Goal: Task Accomplishment & Management: Manage account settings

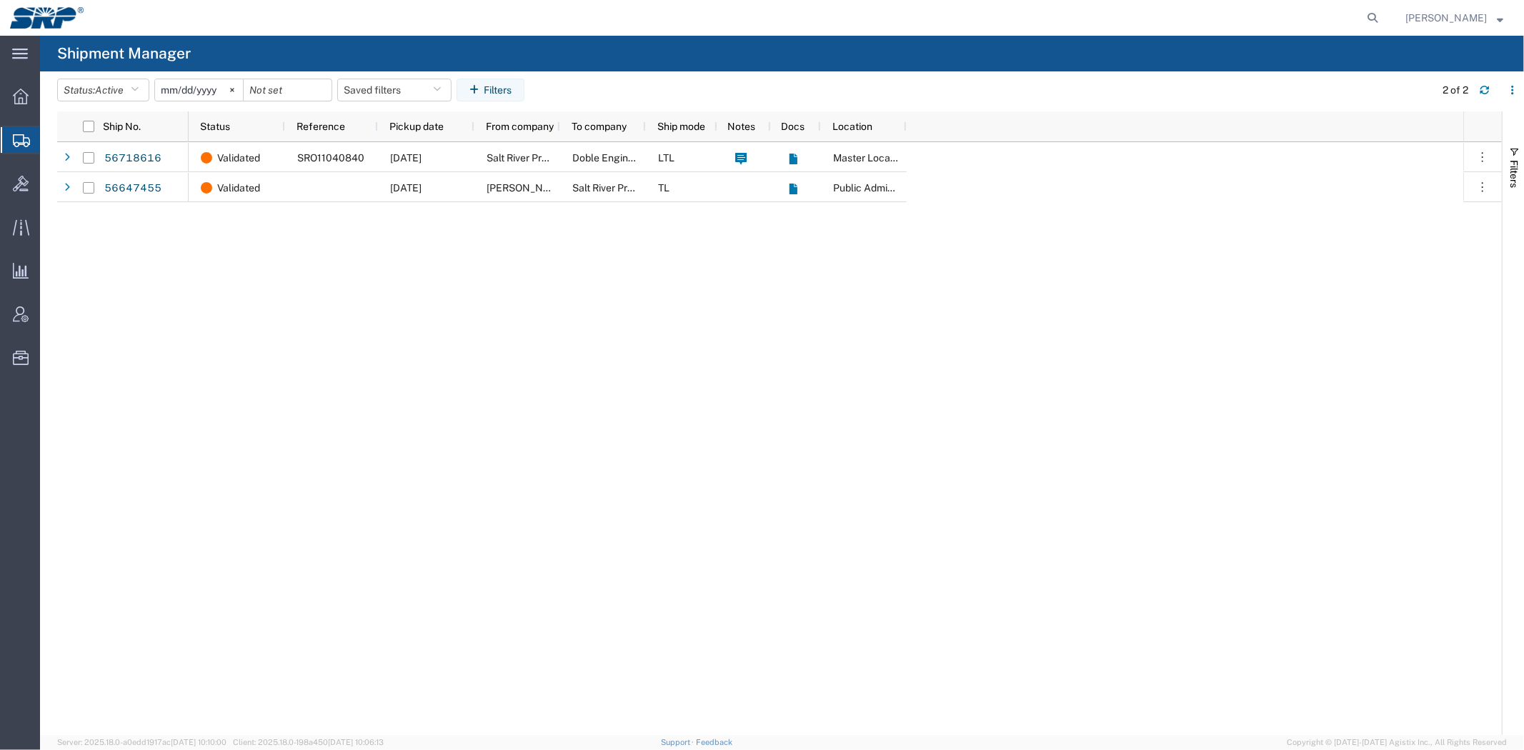
click at [1387, 11] on nav "[PERSON_NAME]" at bounding box center [767, 18] width 1514 height 36
click at [1369, 11] on icon at bounding box center [1372, 18] width 20 height 20
click at [1362, 21] on input "search" at bounding box center [1373, 18] width 22 height 34
paste input "392470580497"
type input "392470580497"
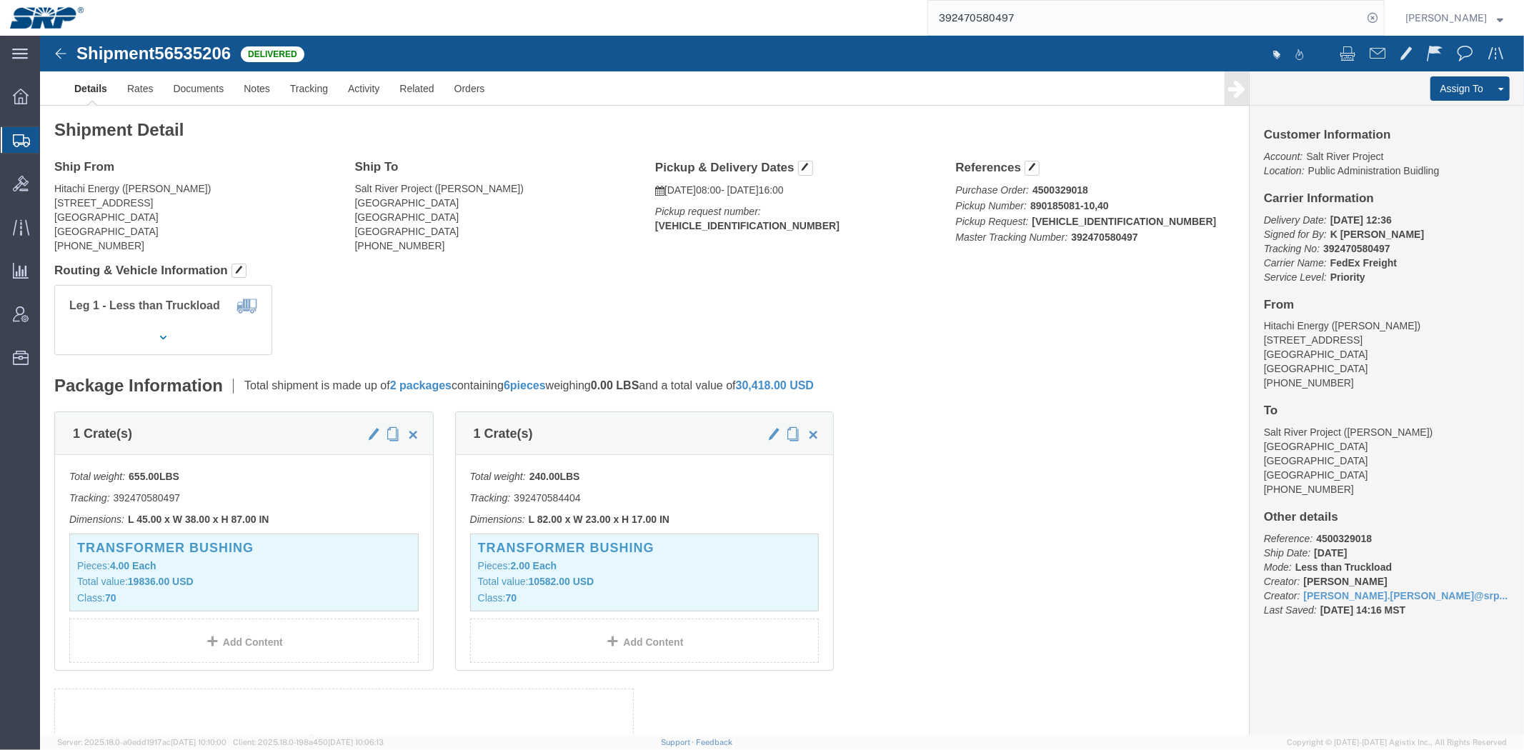
drag, startPoint x: 1417, startPoint y: 74, endPoint x: 1471, endPoint y: 95, distance: 57.4
click link "Clone Shipment"
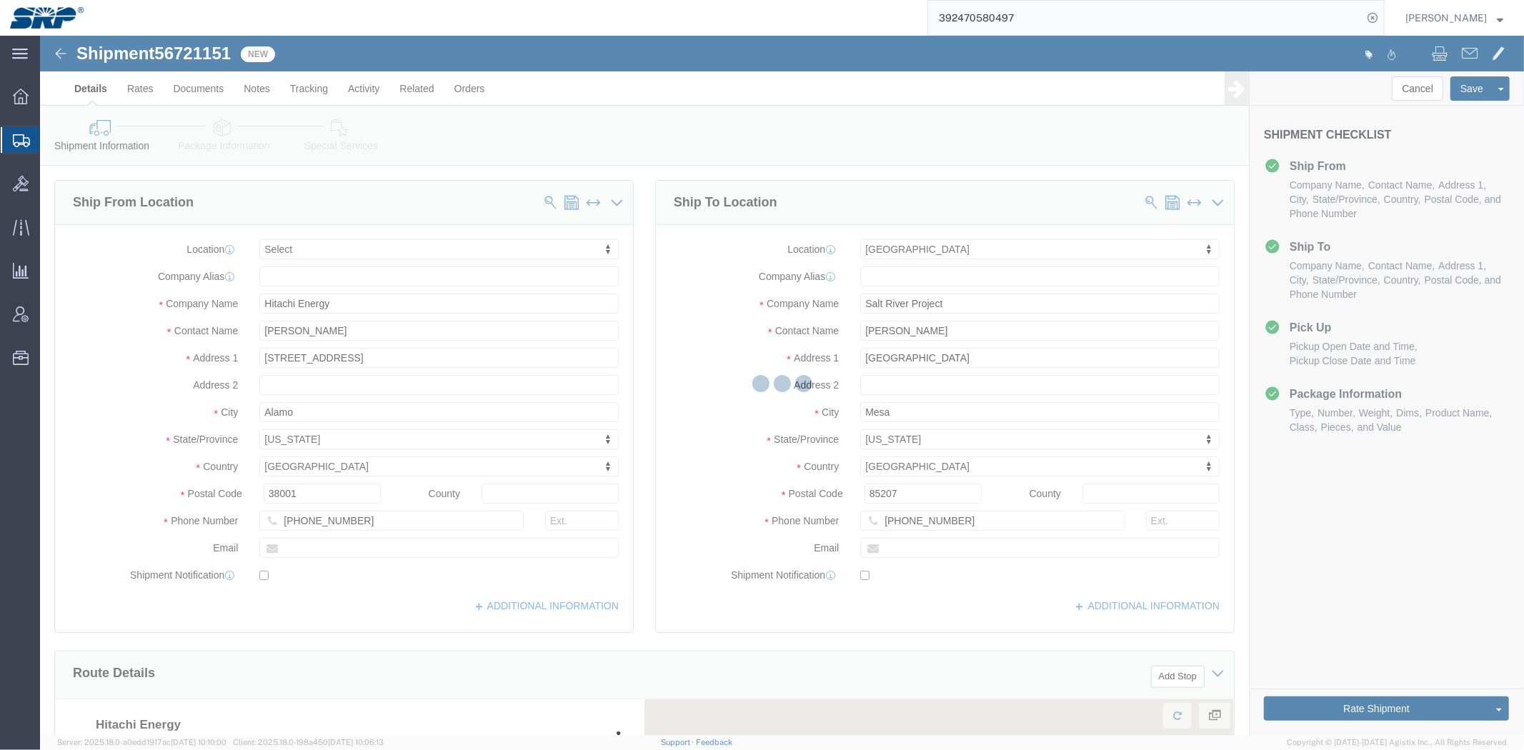
select select
select select "54819"
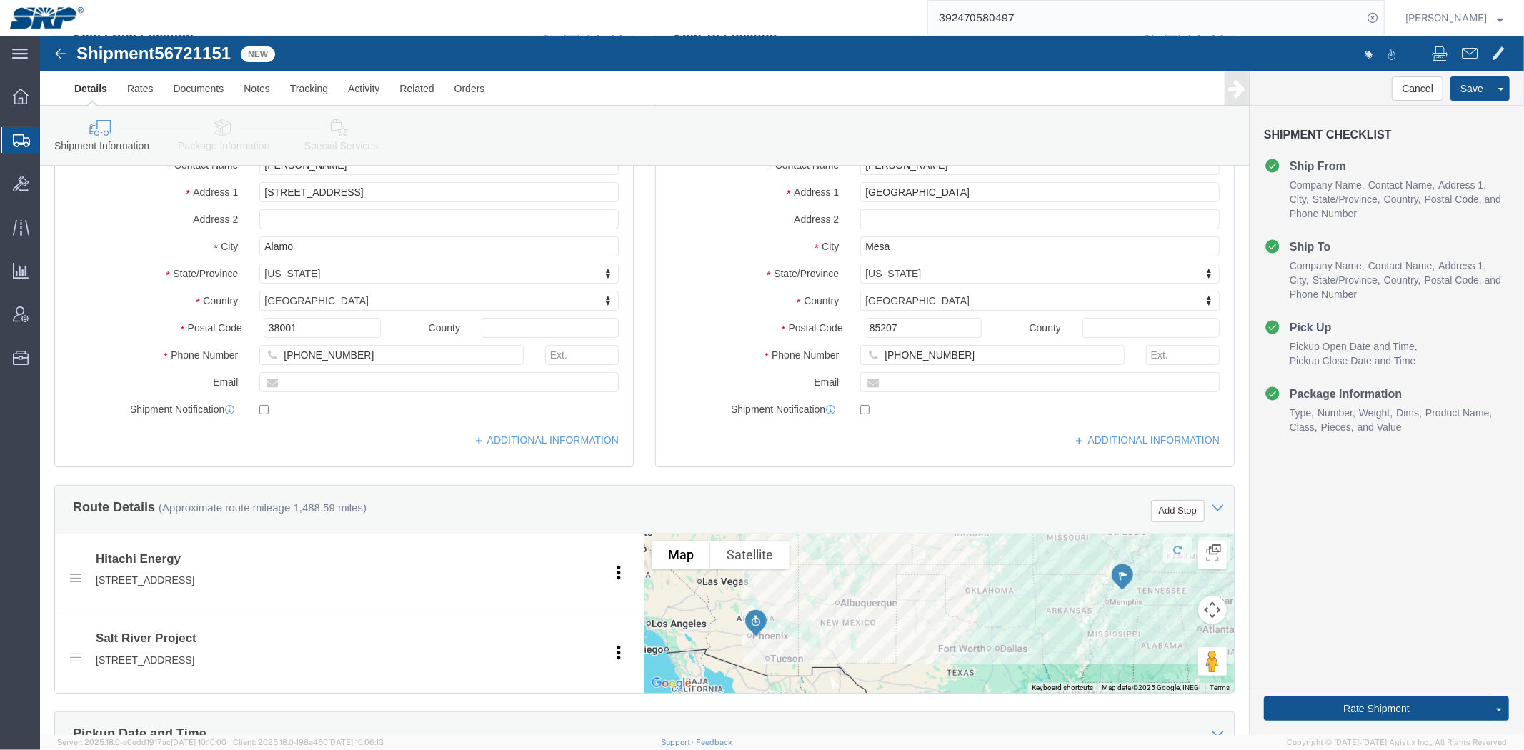
scroll to position [759, 0]
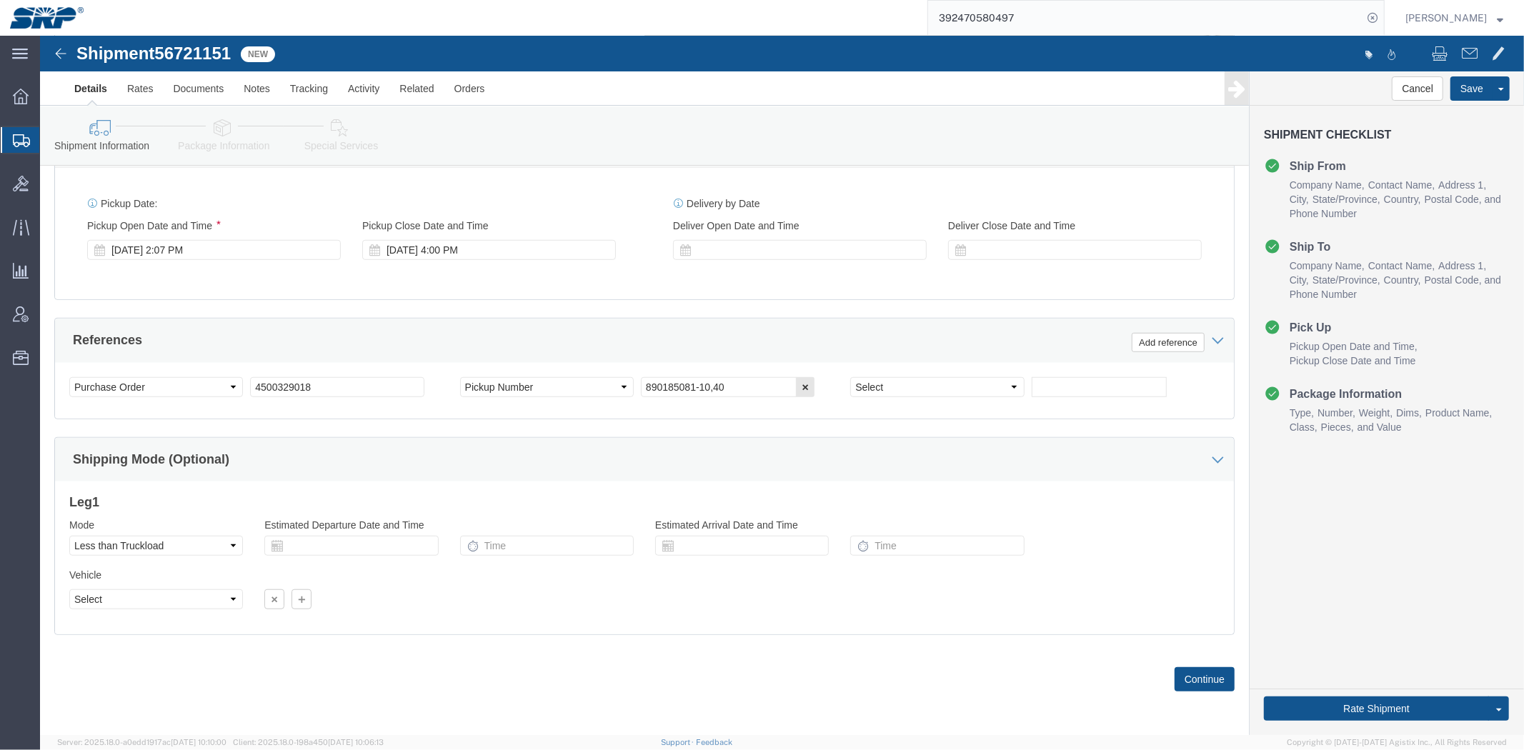
drag, startPoint x: 680, startPoint y: 108, endPoint x: 610, endPoint y: 370, distance: 271.4
drag, startPoint x: 304, startPoint y: 346, endPoint x: 225, endPoint y: 346, distance: 79.3
click div "Select Account Type Activity ID Airline Appointment Number ASN Batch Request # …"
paste input "19801"
type input "4500319801"
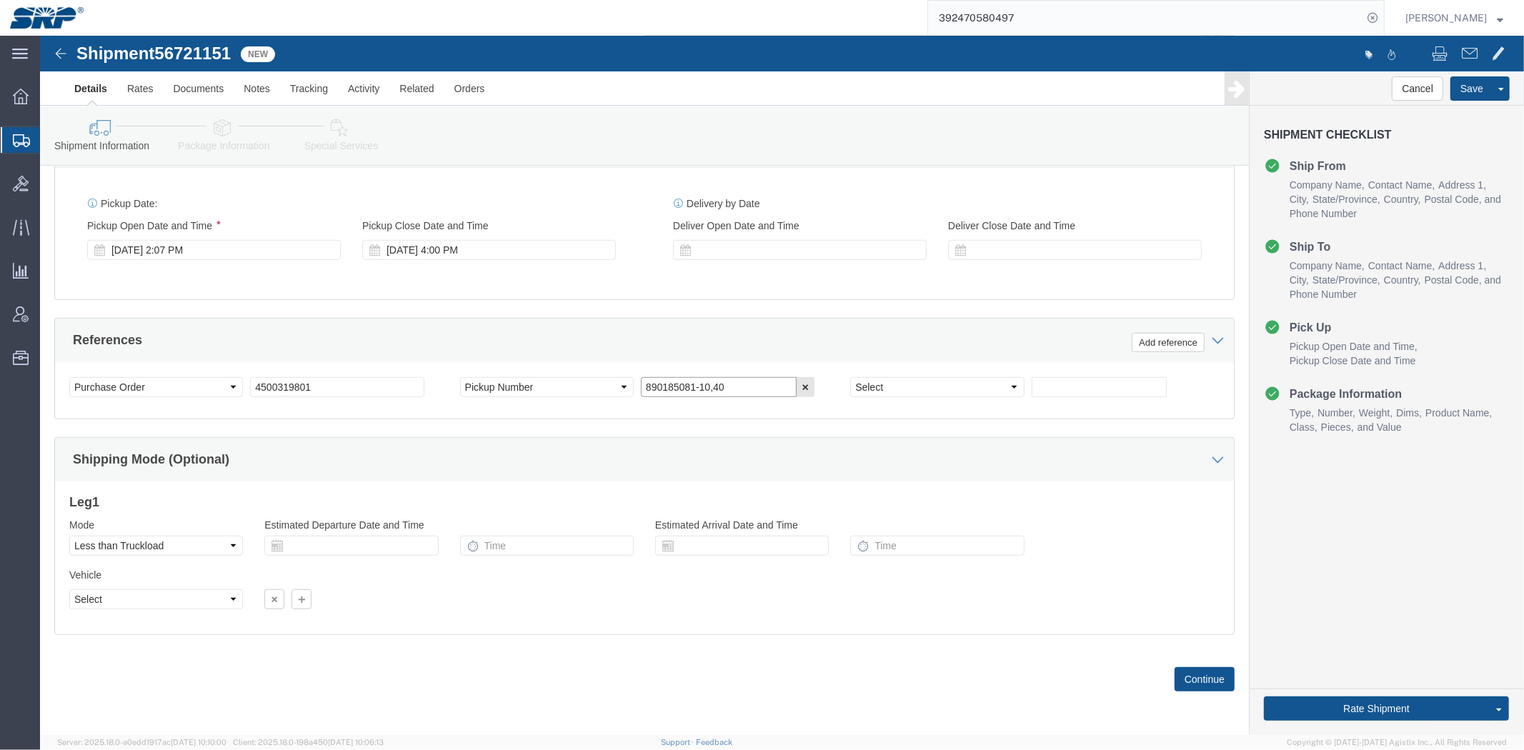
drag, startPoint x: 696, startPoint y: 348, endPoint x: 554, endPoint y: 345, distance: 142.2
click div "Select Account Type Activity ID Airline Appointment Number ASN Batch Request # …"
paste input "53186-1"
type input "890153186-10"
click div "Ship From Location Location My Profile Location [GEOGRAPHIC_DATA] Facility [GEO…"
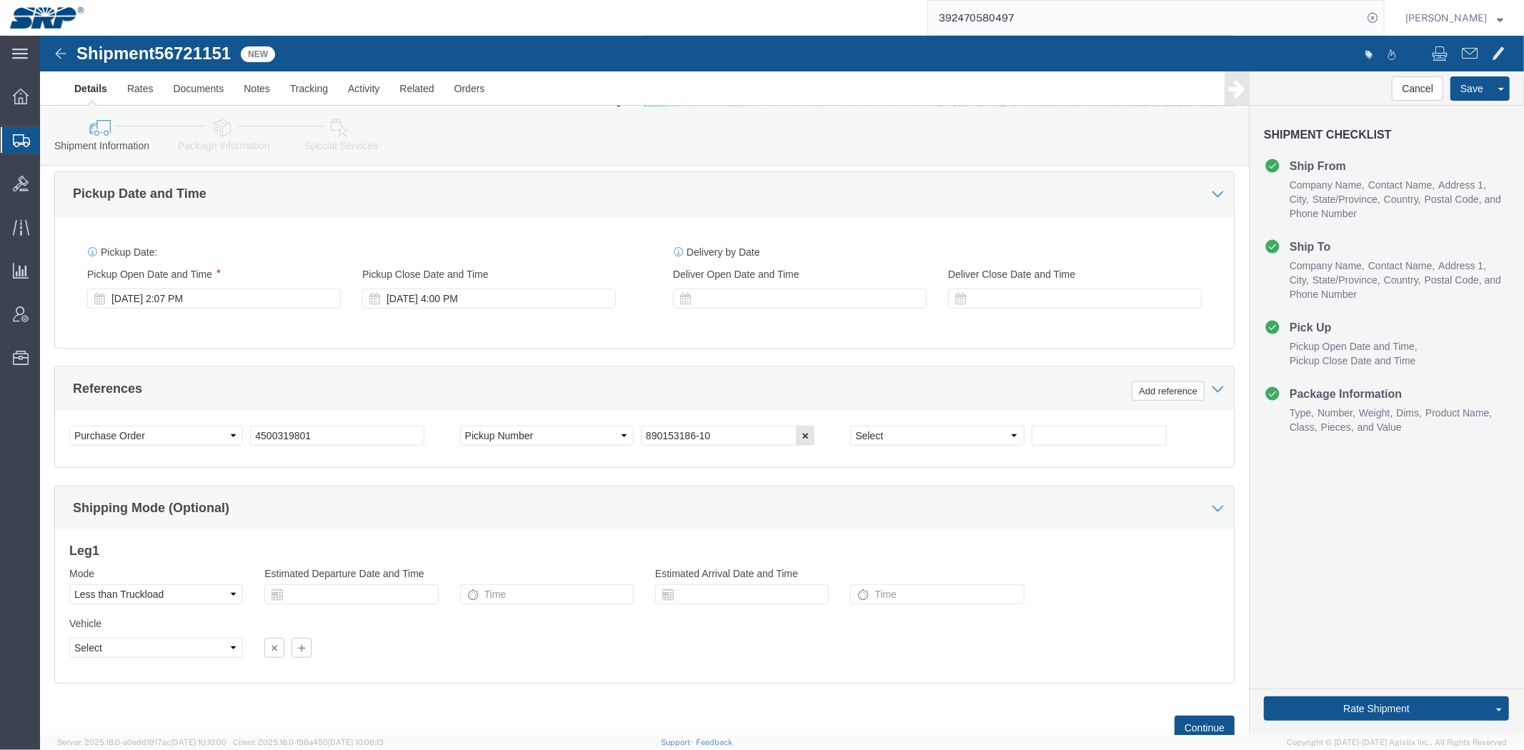
scroll to position [582, 0]
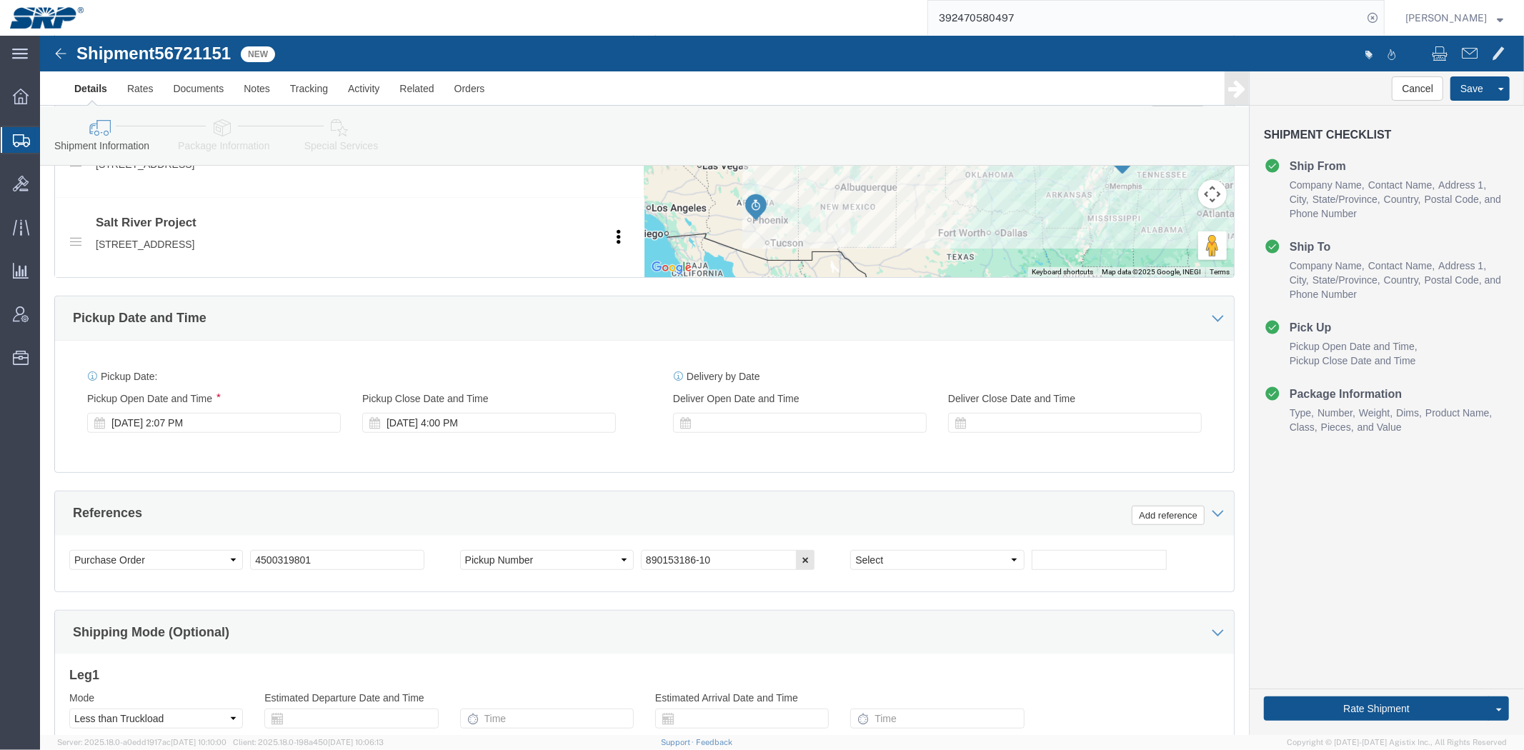
drag, startPoint x: 361, startPoint y: 442, endPoint x: 324, endPoint y: 359, distance: 90.2
click div "[DATE] 2:07 PM"
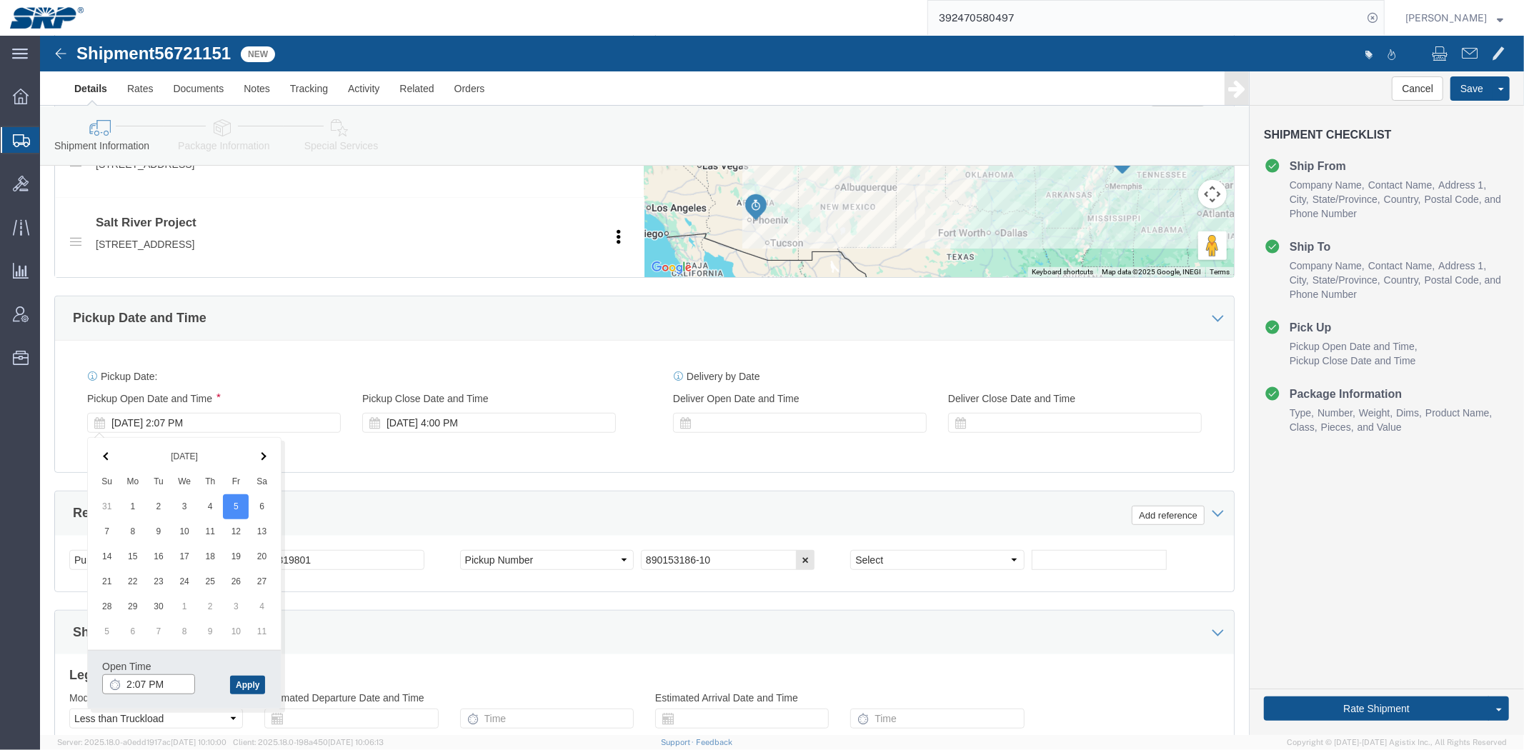
click input "2:07 PM"
type input "8:00 AM"
click div "Open Time 8:00 AM [DATE] 2:07 PM - [DATE] 2:07 PM Cancel Apply"
click button "Apply"
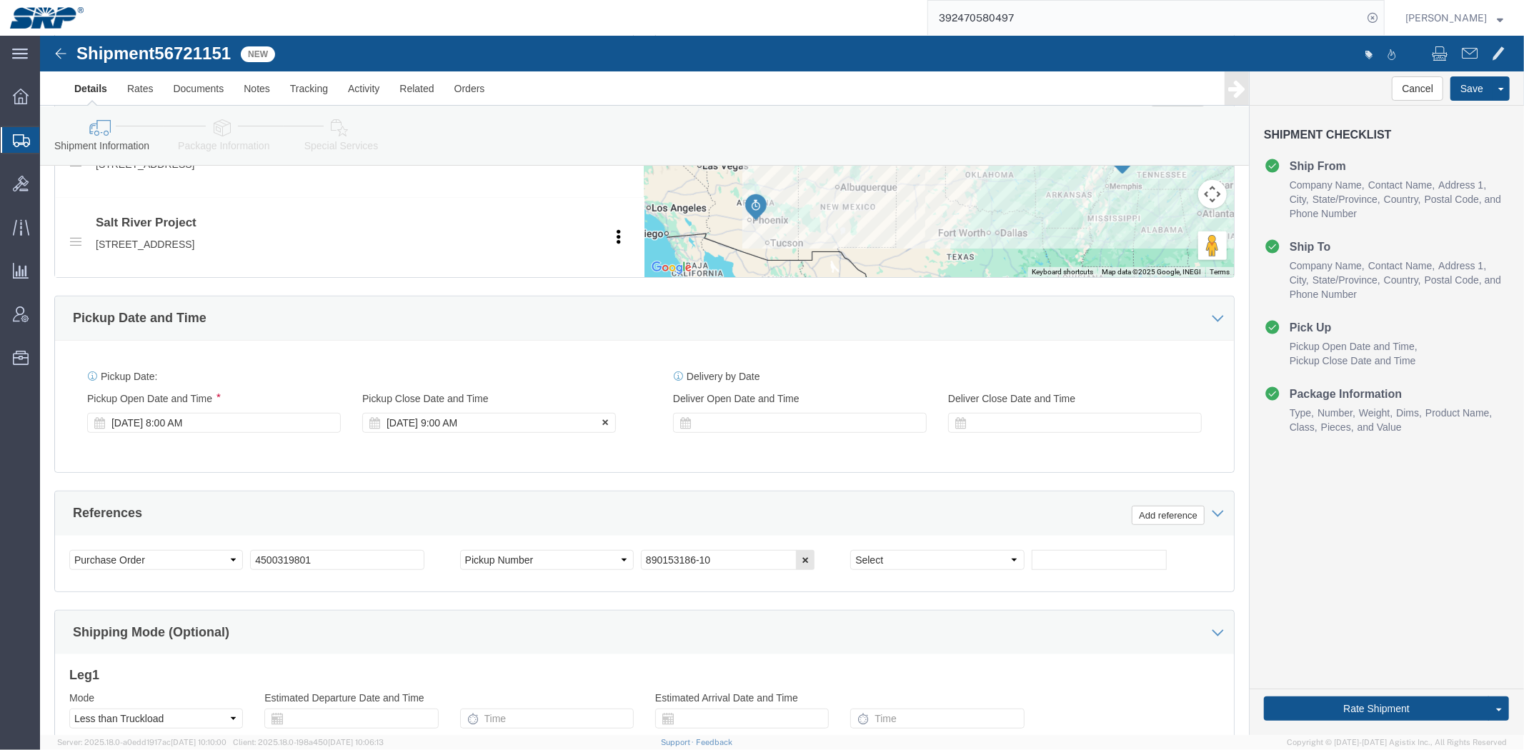
click div "[DATE] 9:00 AM"
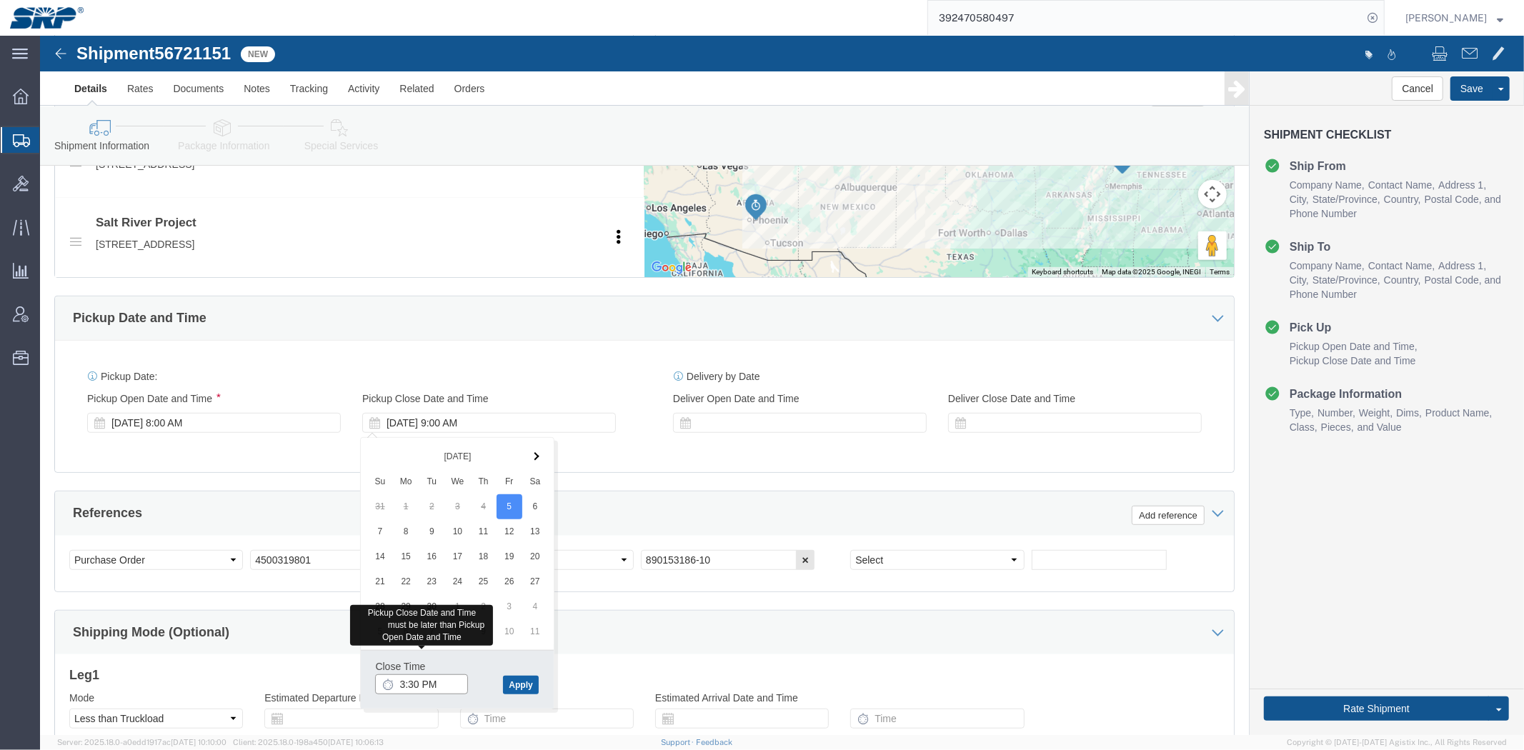
type input "3:30 PM"
click button "Apply"
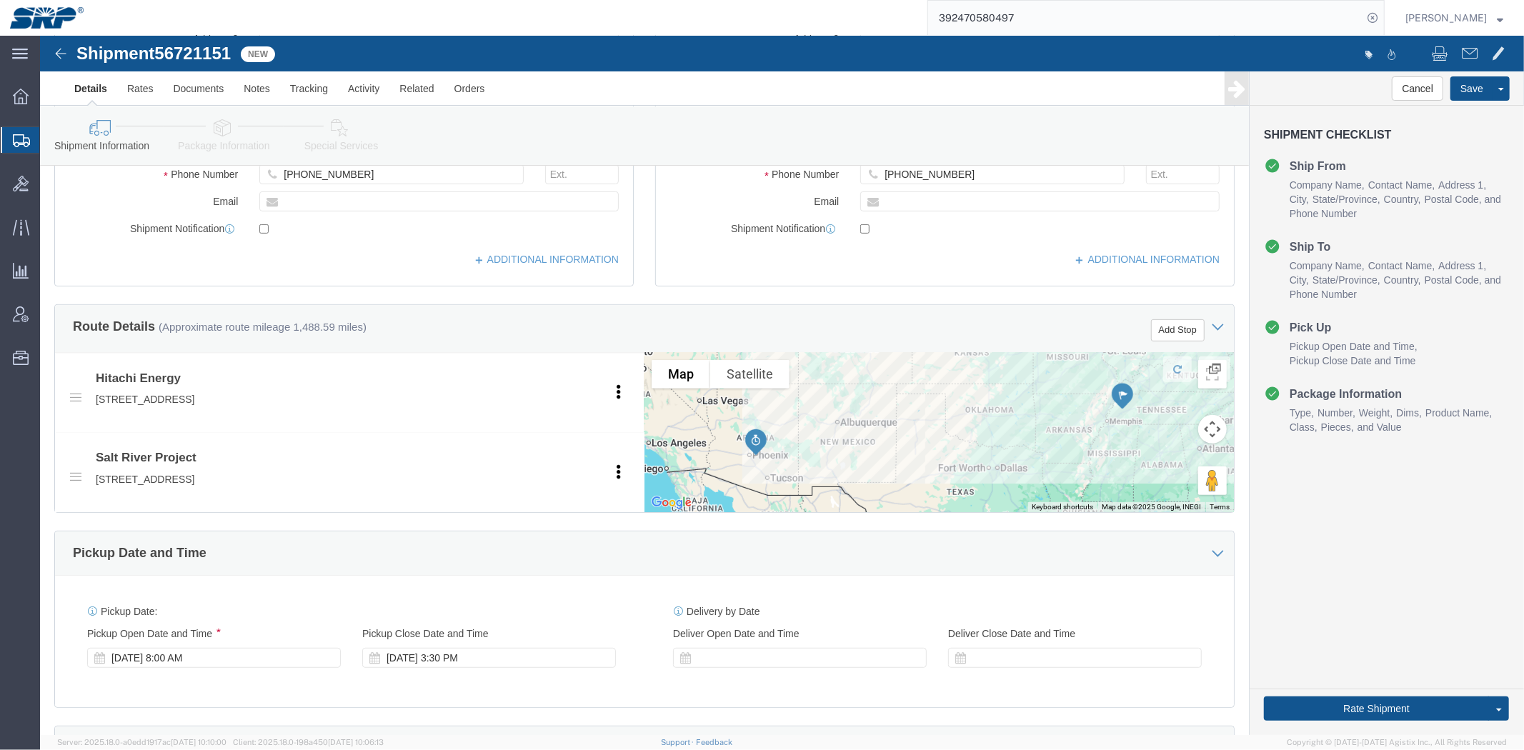
scroll to position [0, 0]
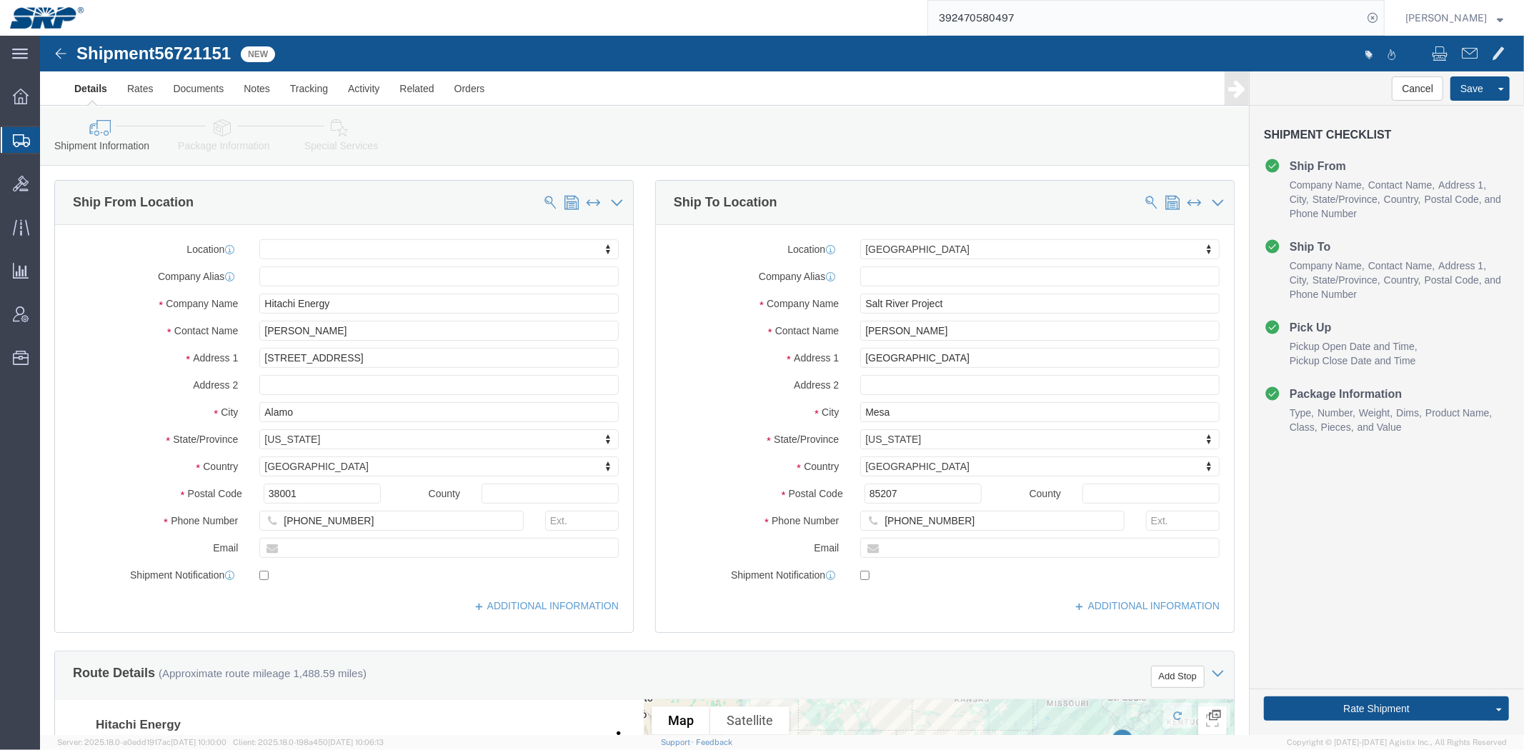
drag, startPoint x: 540, startPoint y: 572, endPoint x: 471, endPoint y: 313, distance: 267.7
click link "Package Information"
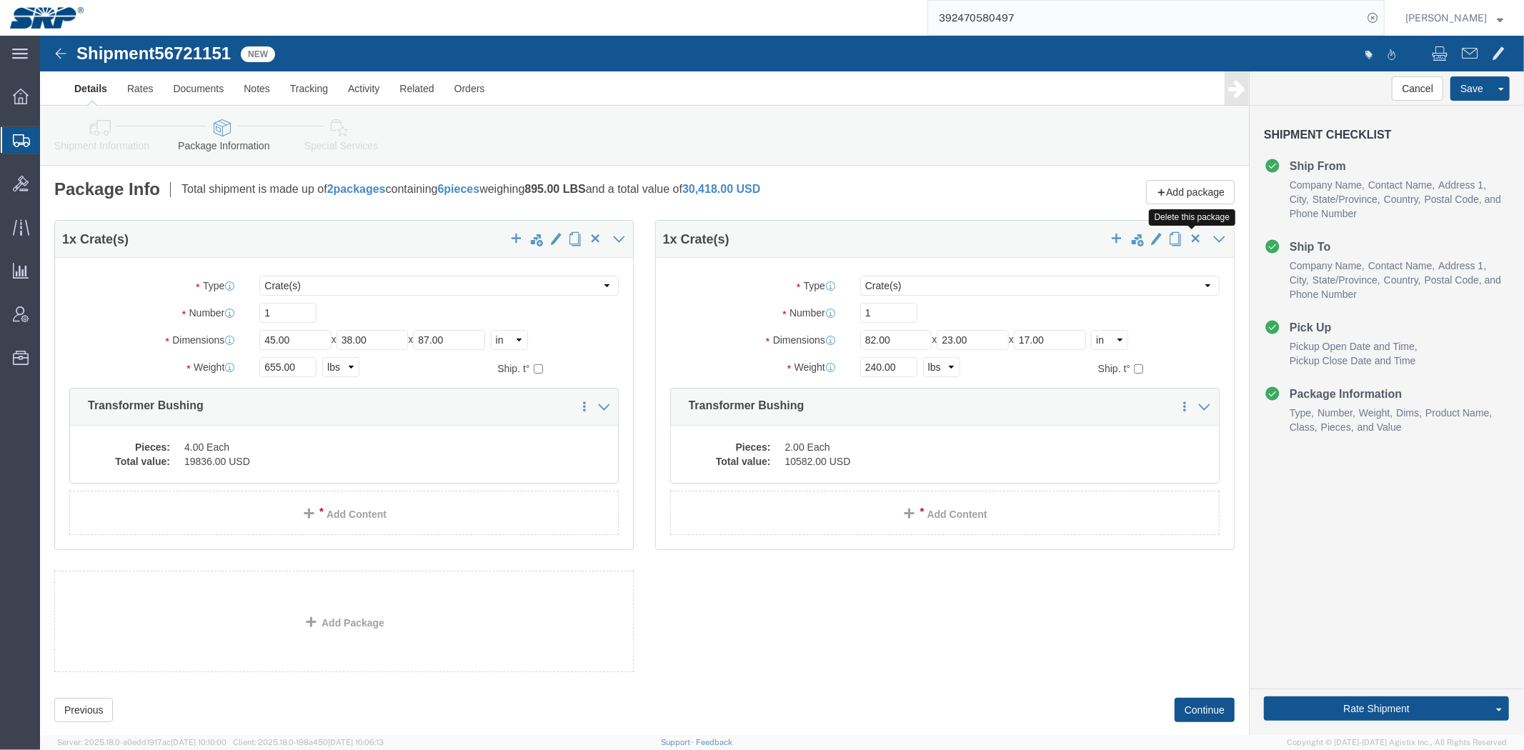
click span "button"
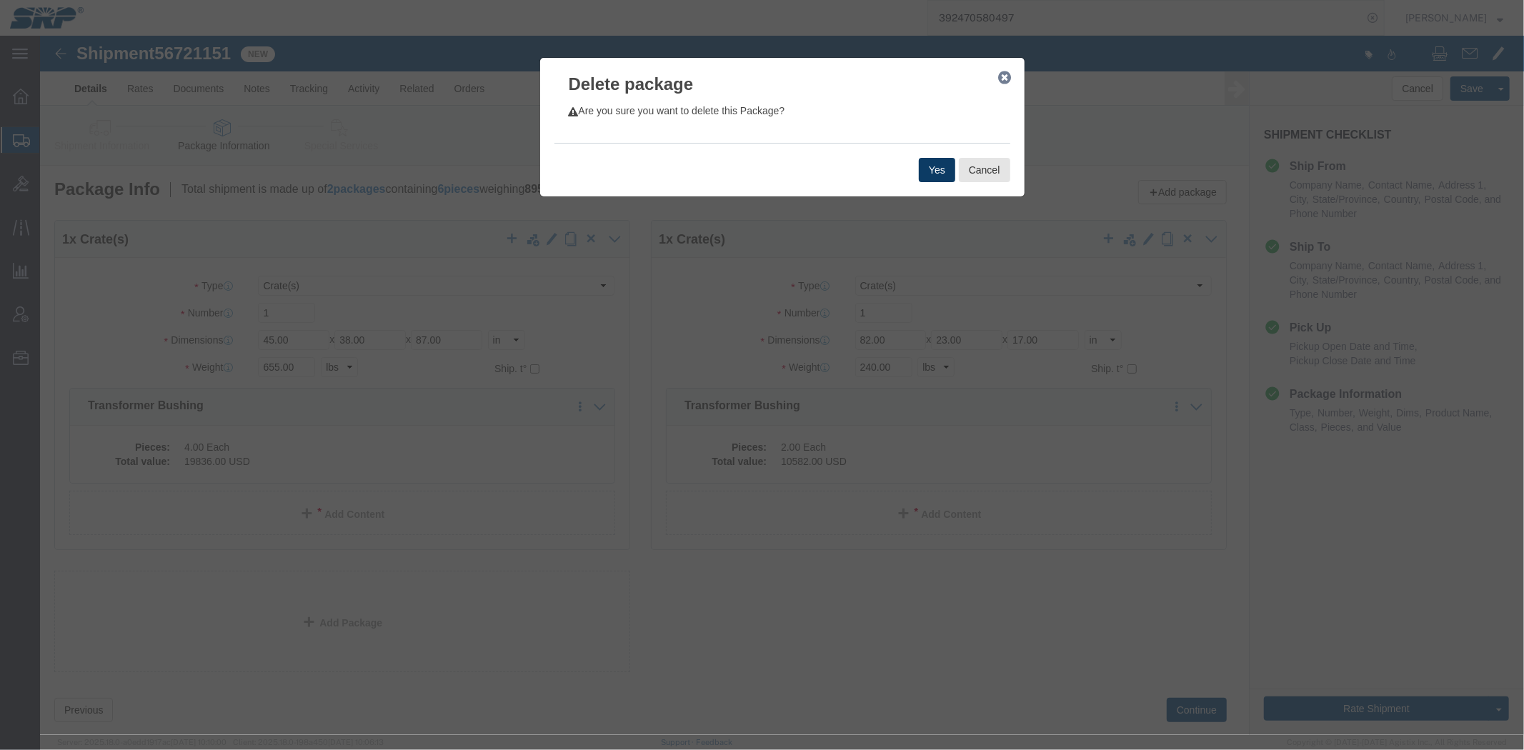
click button "Yes"
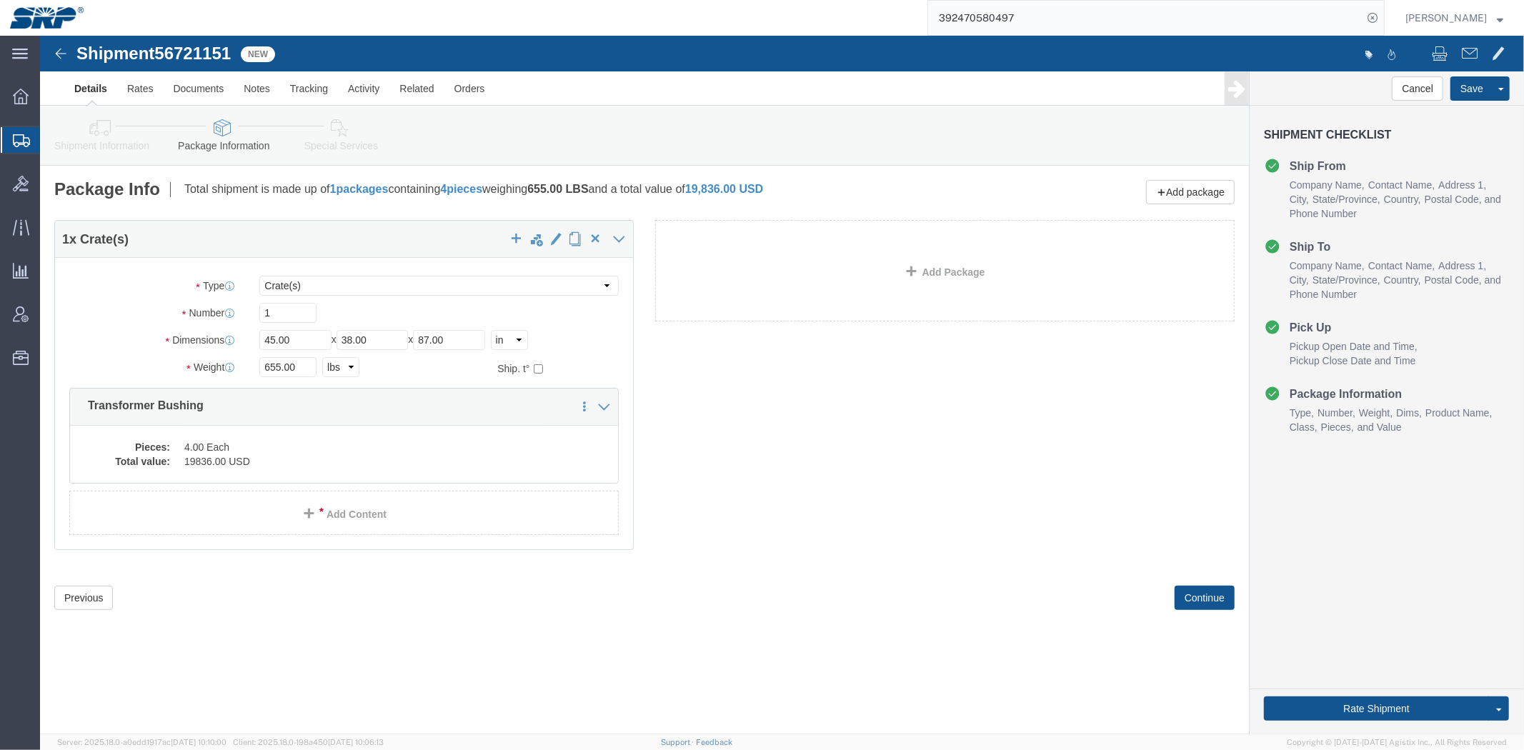
select select "CRAT"
drag, startPoint x: 259, startPoint y: 302, endPoint x: -19, endPoint y: 327, distance: 278.3
click html "Shipment 56721151 New Details Rates Documents Notes Tracking Activity Related O…"
type input "31"
type input "27"
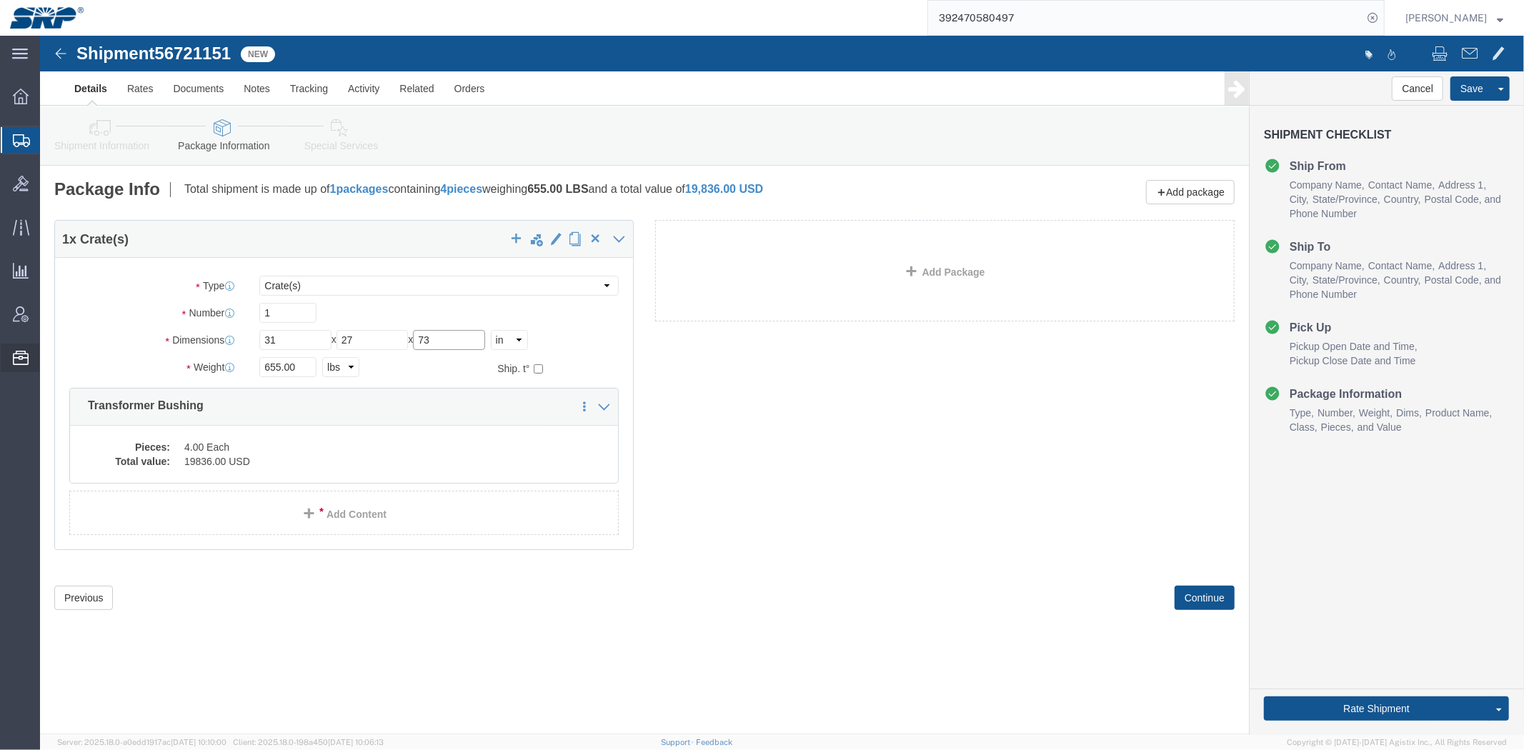
type input "73"
type input "340"
click div "1 x Crate(s) Package Type Select Bale(s) Basket(s) Bolt(s) Bottle(s) Buckets Bu…"
click dd "4.00 Each"
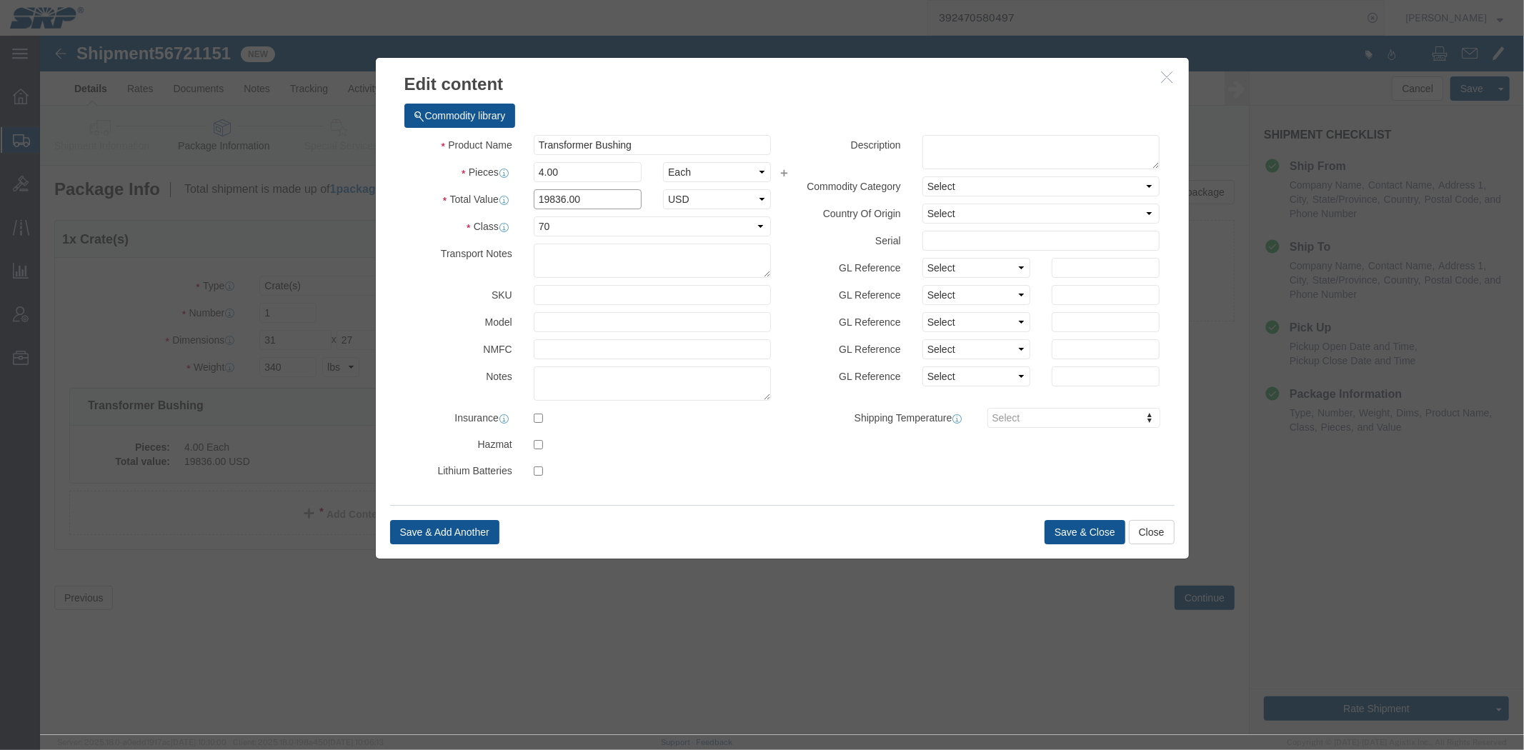
drag, startPoint x: 551, startPoint y: 162, endPoint x: 265, endPoint y: 163, distance: 285.8
click div "Product Name Transformer Bushing Pieces 4.00 Select Bag Barrels 100Board Feet B…"
type input "37829.5"
drag, startPoint x: 557, startPoint y: 131, endPoint x: 297, endPoint y: 130, distance: 259.3
click div "Edit content Commodity library Product Name Transformer Bushing Pieces 4.00 Sel…"
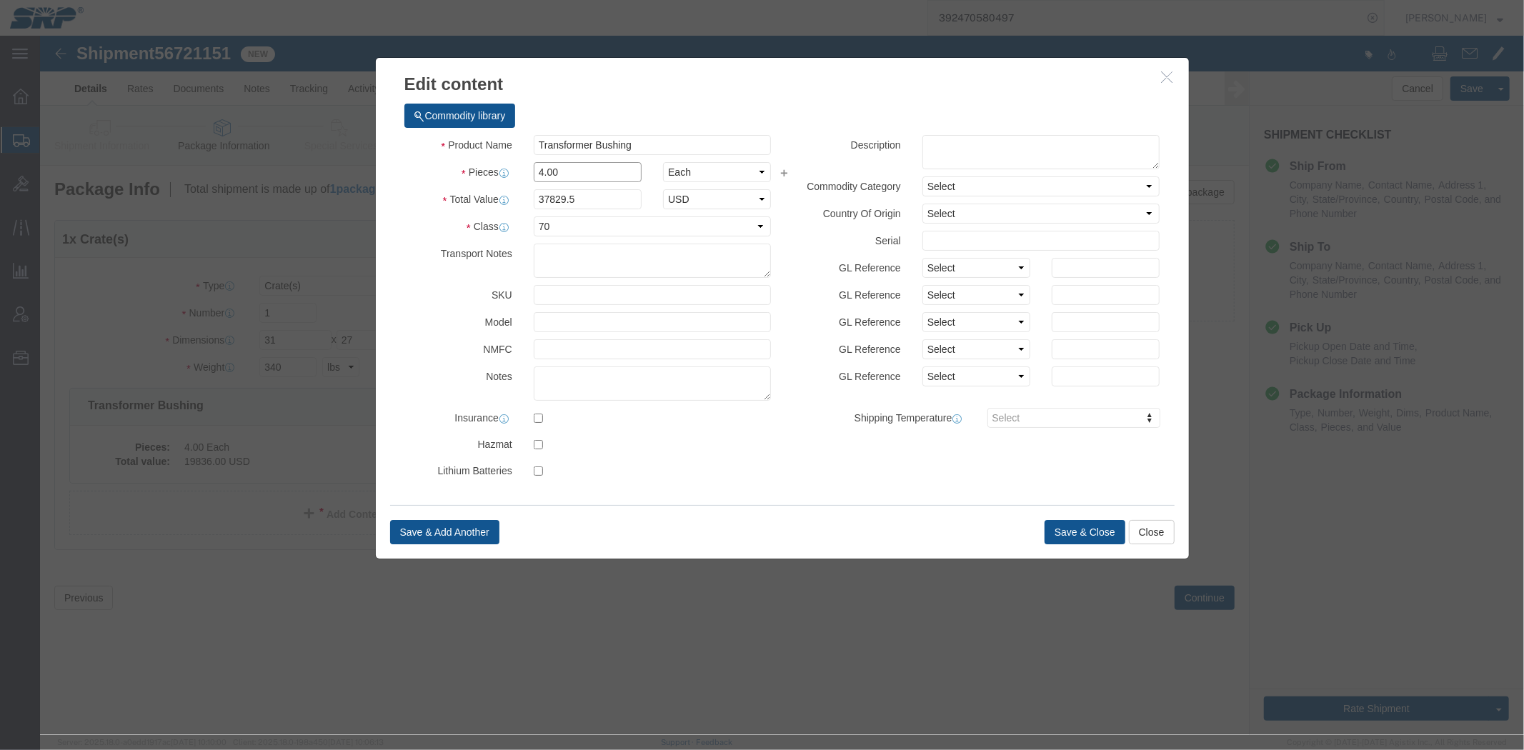
click input "4.00"
drag, startPoint x: 551, startPoint y: 140, endPoint x: 378, endPoint y: 141, distance: 172.9
click div "Pieces 4.00 Select Bag Barrels 100Board Feet Bottle Box Blister Pack Carats Can…"
type input "8"
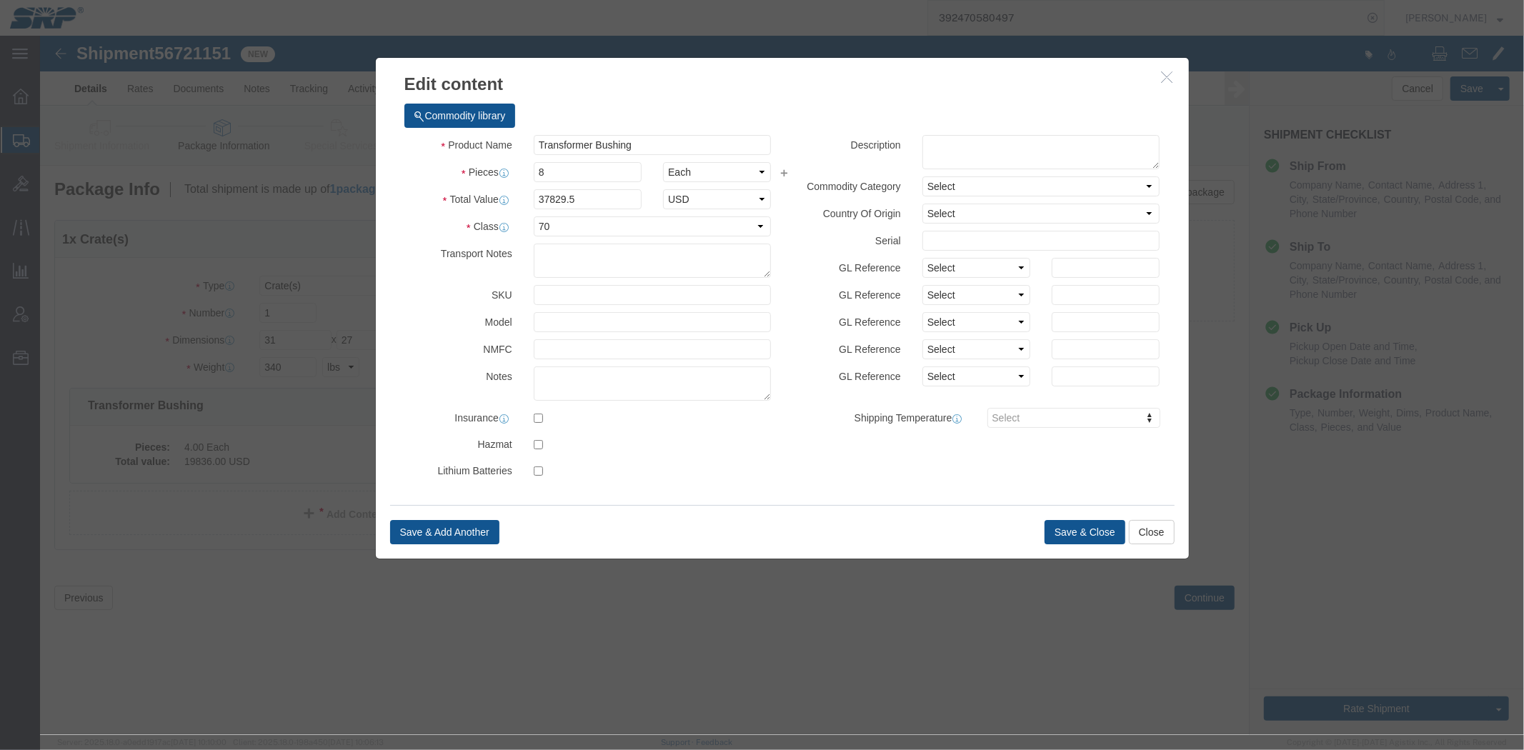
type input "75659"
click div "Commodity library Product Name Transformer Bushing Pieces 8 Select Bag Barrels …"
click input "8"
drag, startPoint x: 529, startPoint y: 136, endPoint x: 470, endPoint y: 137, distance: 58.6
click div "Pieces 8 Select Bag Barrels 100Board Feet Bottle Box Blister Pack Carats Can Ca…"
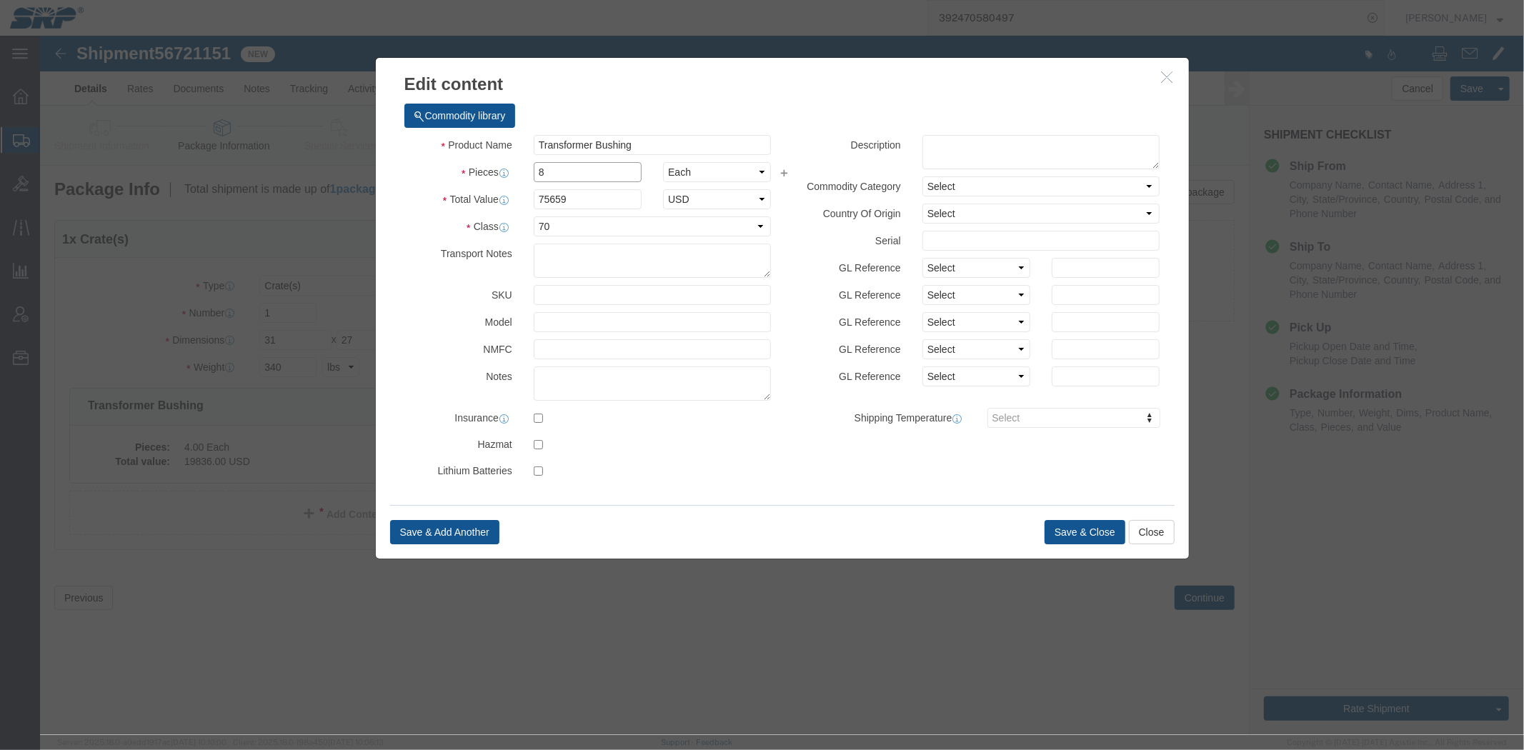
click input "8"
type input "13"
click div "Product Name Transformer Bushing Pieces 13 Select Bag Barrels 100Board Feet Bot…"
click input "122945.88"
drag, startPoint x: 577, startPoint y: 162, endPoint x: 426, endPoint y: 183, distance: 152.2
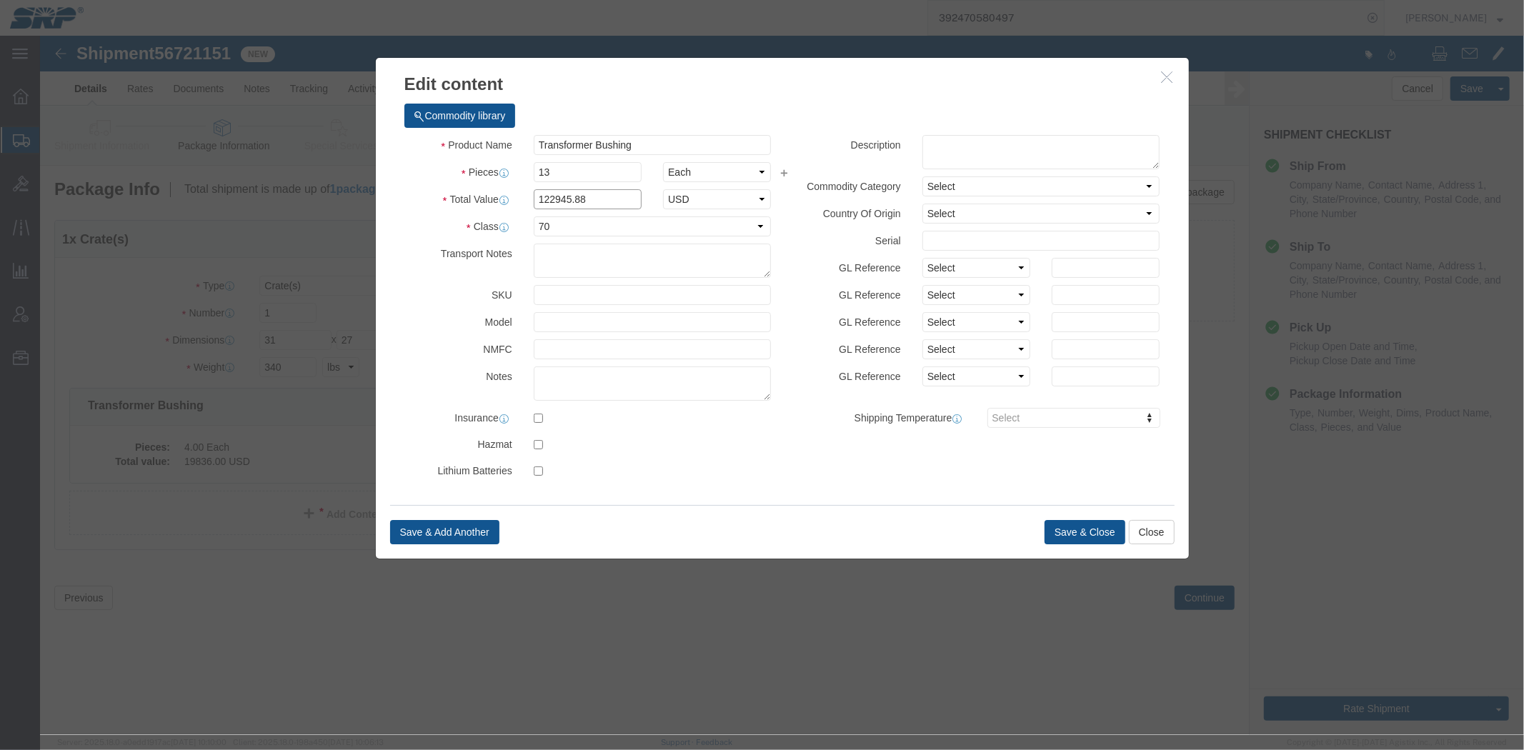
click div "Product Name Transformer Bushing Pieces 13 Select Bag Barrels 100Board Feet Bot…"
type input "75659"
click button "Save & Close"
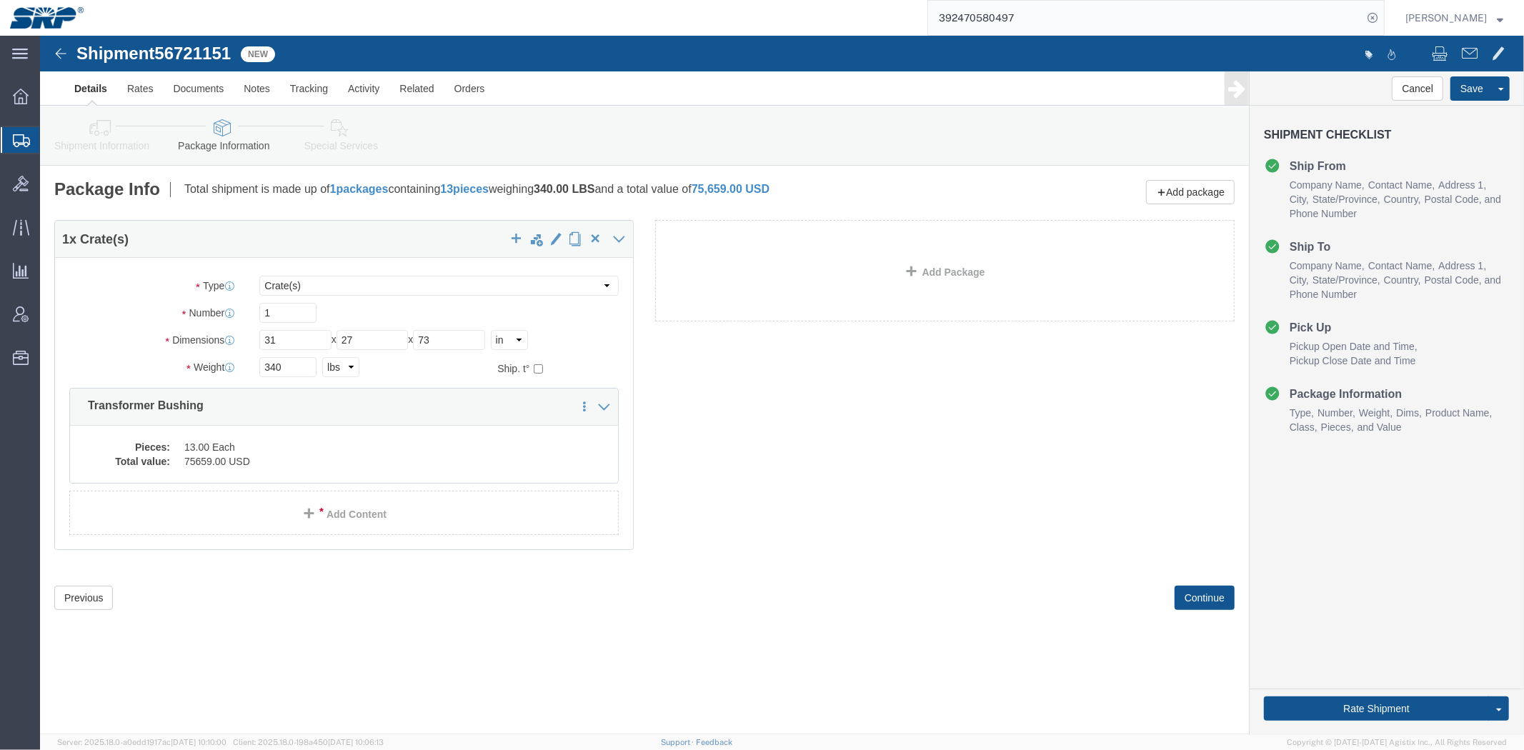
click icon
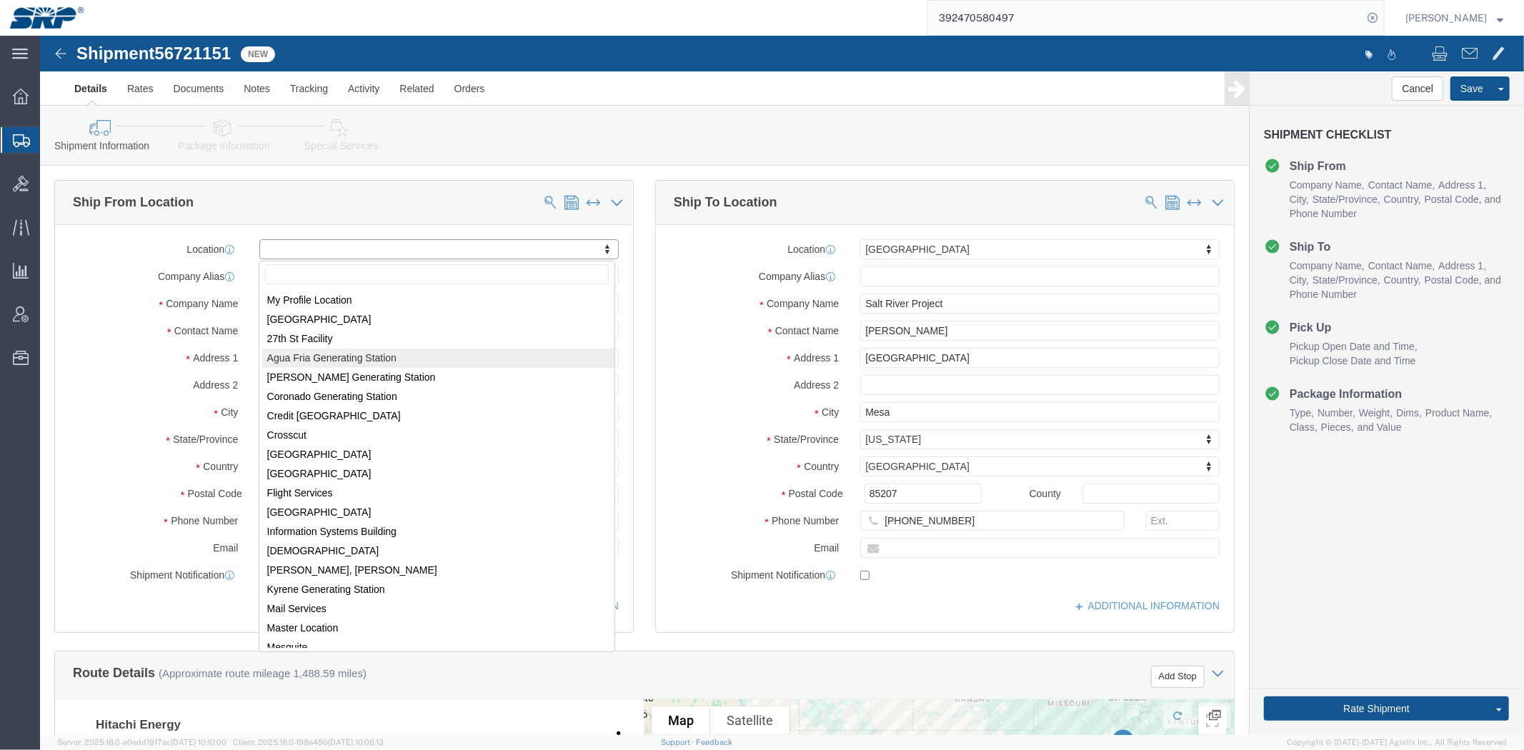
drag, startPoint x: 561, startPoint y: 208, endPoint x: 560, endPoint y: 326, distance: 118.6
select select "54824"
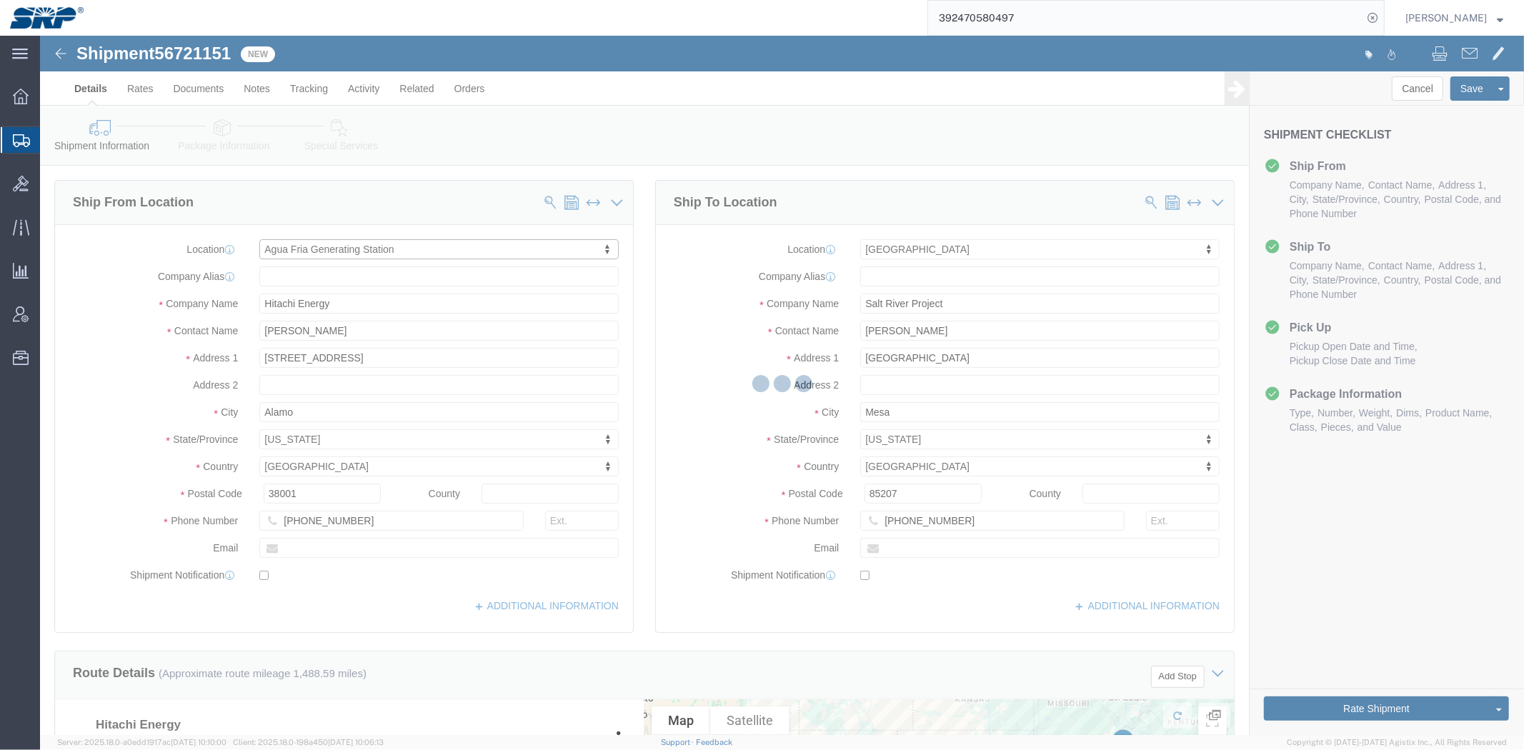
type input "AFS"
type input "Salt River Project"
type input "[STREET_ADDRESS]"
type input "[GEOGRAPHIC_DATA]"
type input "85303"
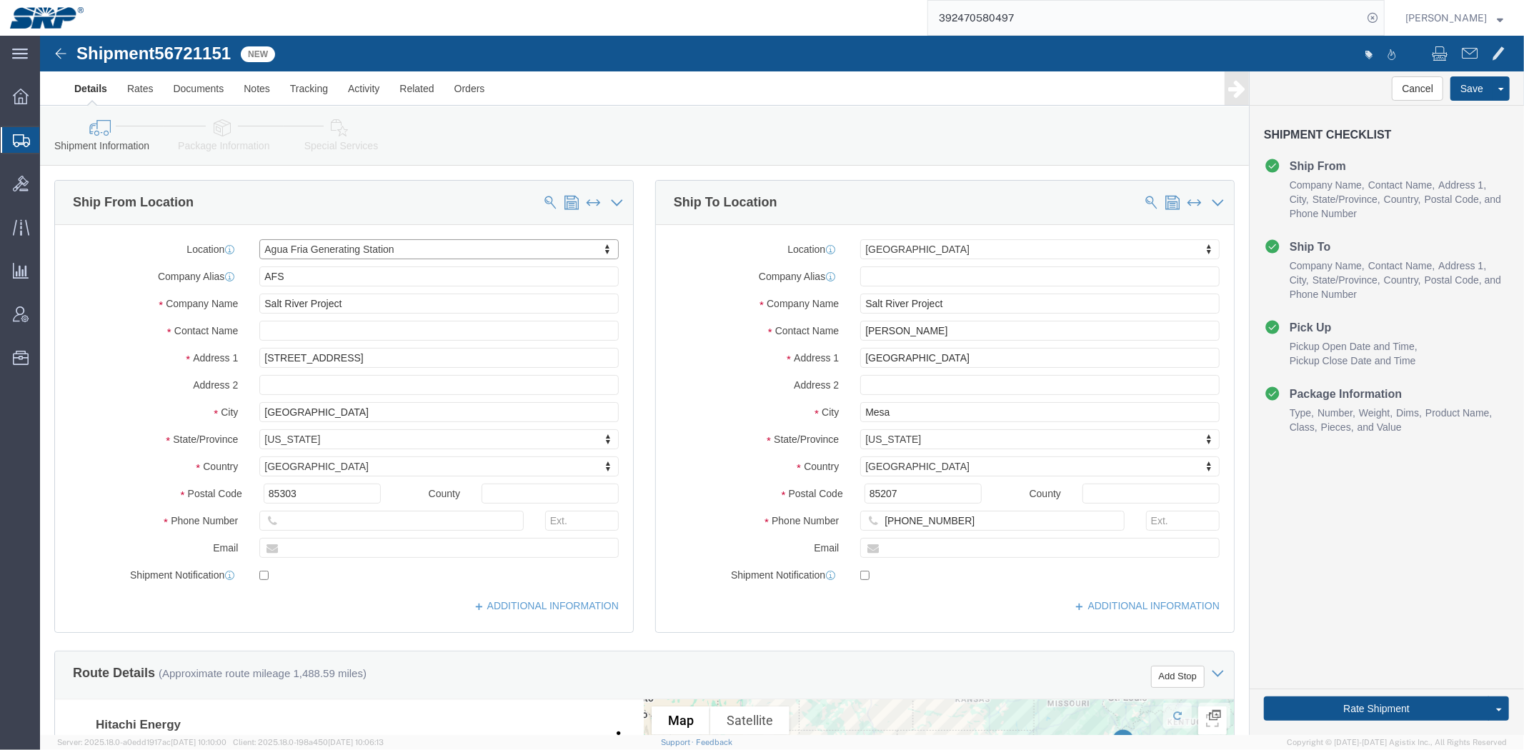
select select "AZ"
click at [0, 0] on span "Shipment Manager" at bounding box center [0, 0] width 0 height 0
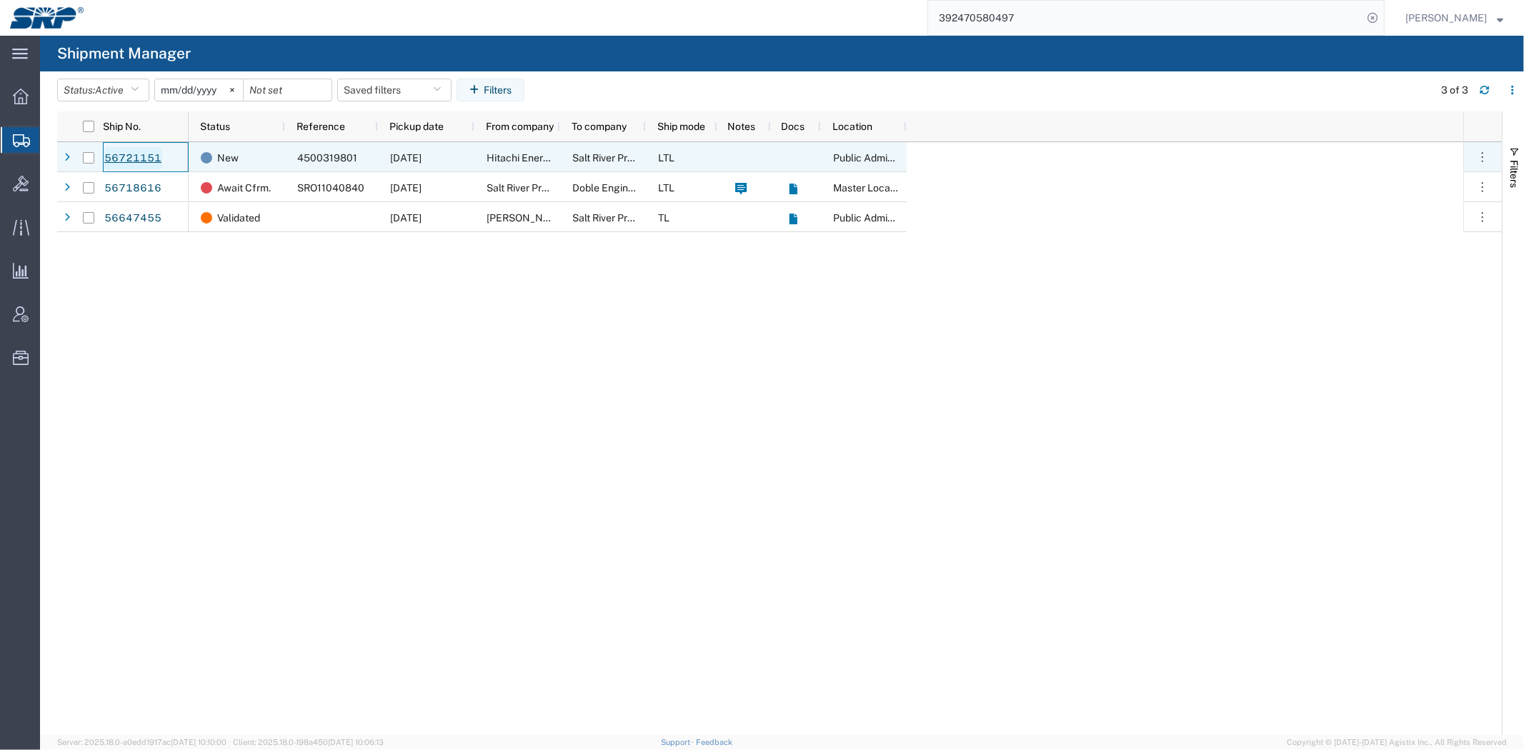
click at [126, 155] on link "56721151" at bounding box center [133, 158] width 59 height 23
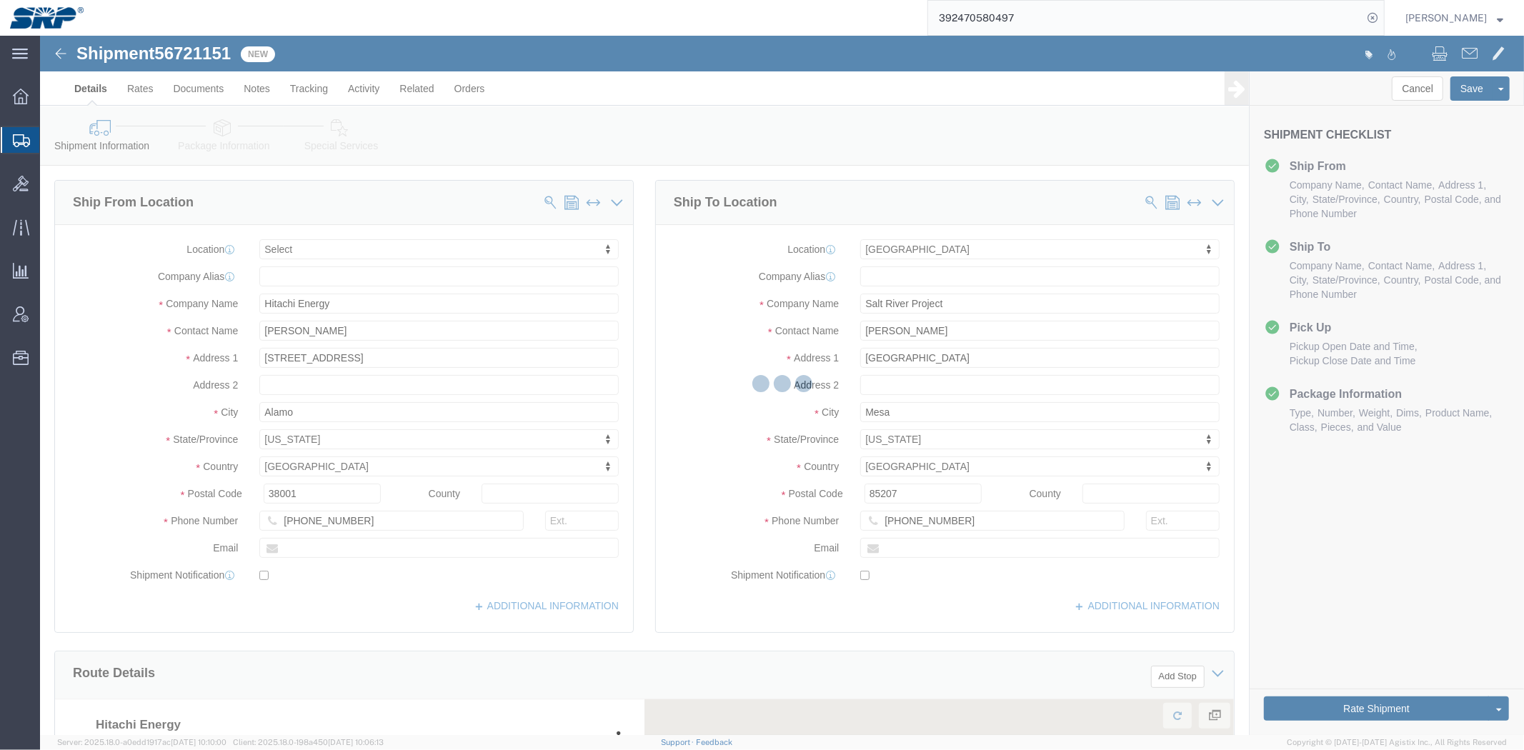
select select
select select "54819"
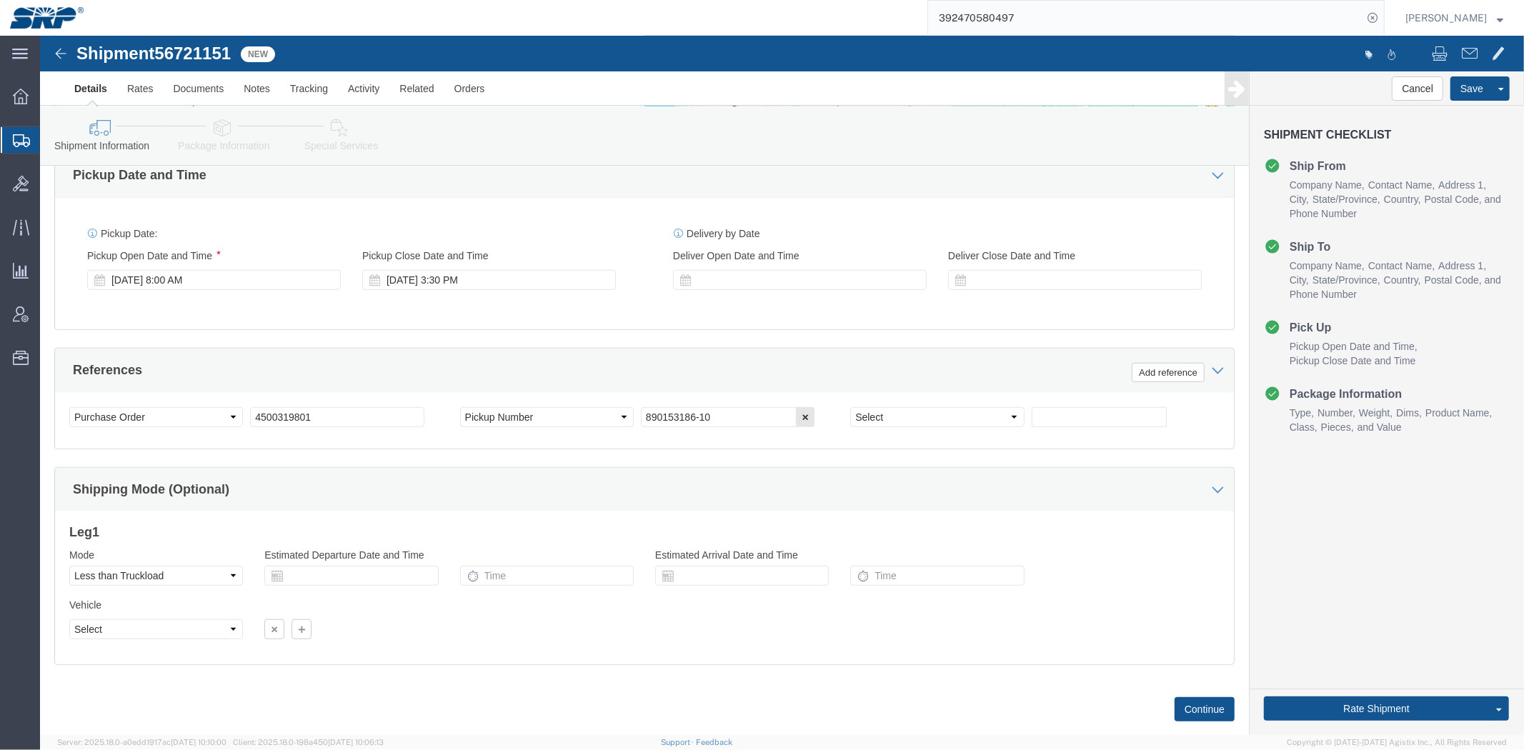
drag, startPoint x: 589, startPoint y: 274, endPoint x: 598, endPoint y: 409, distance: 134.6
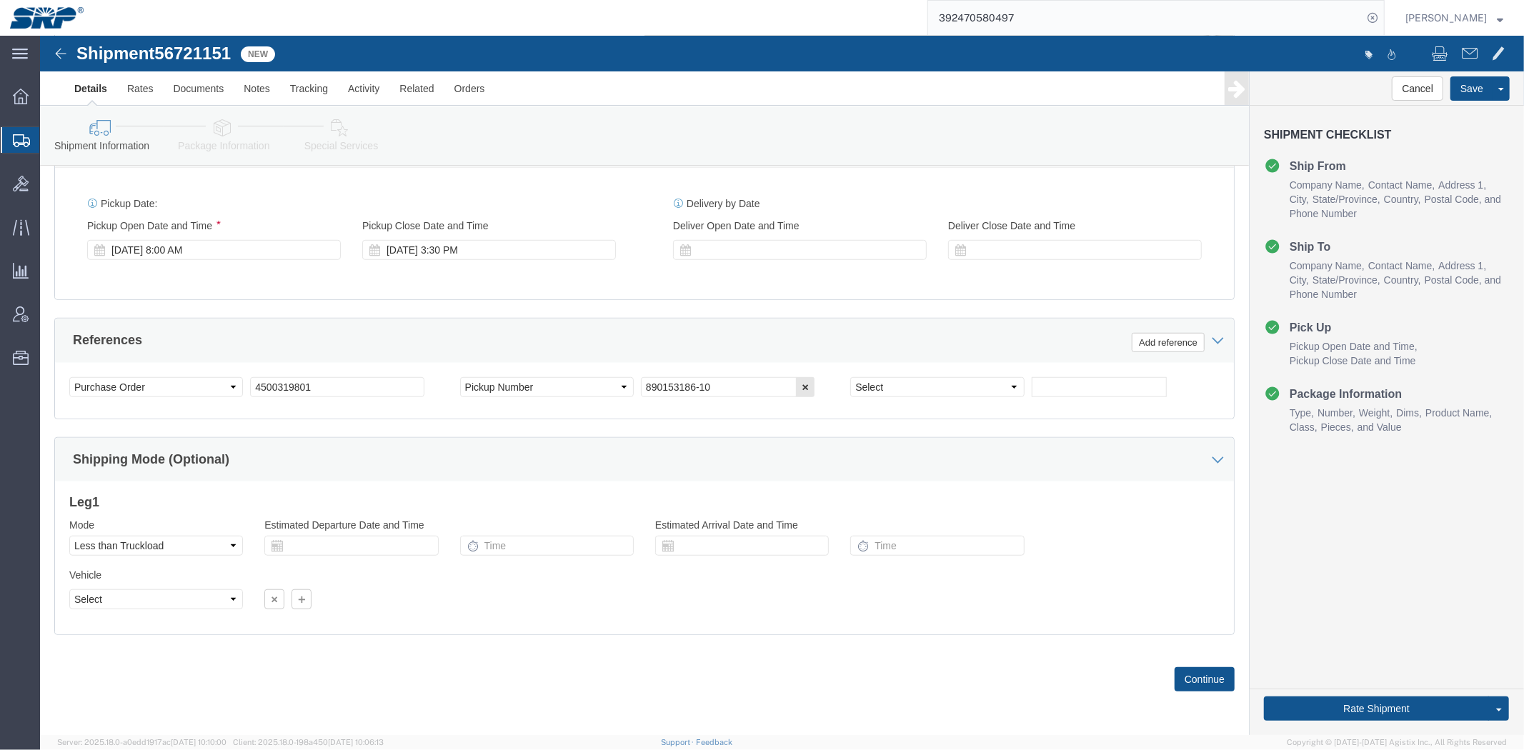
click link "Package Information"
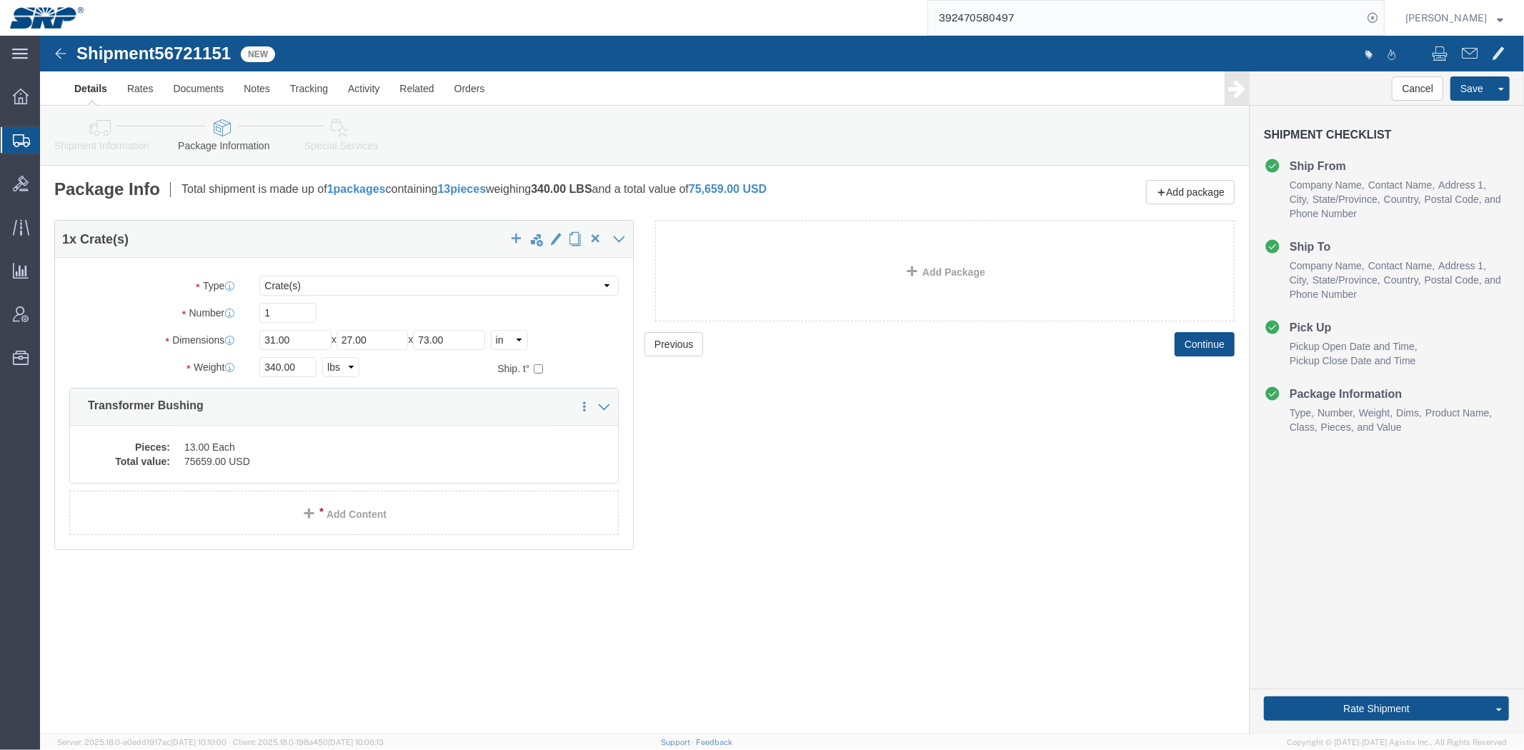
click link "Special Services"
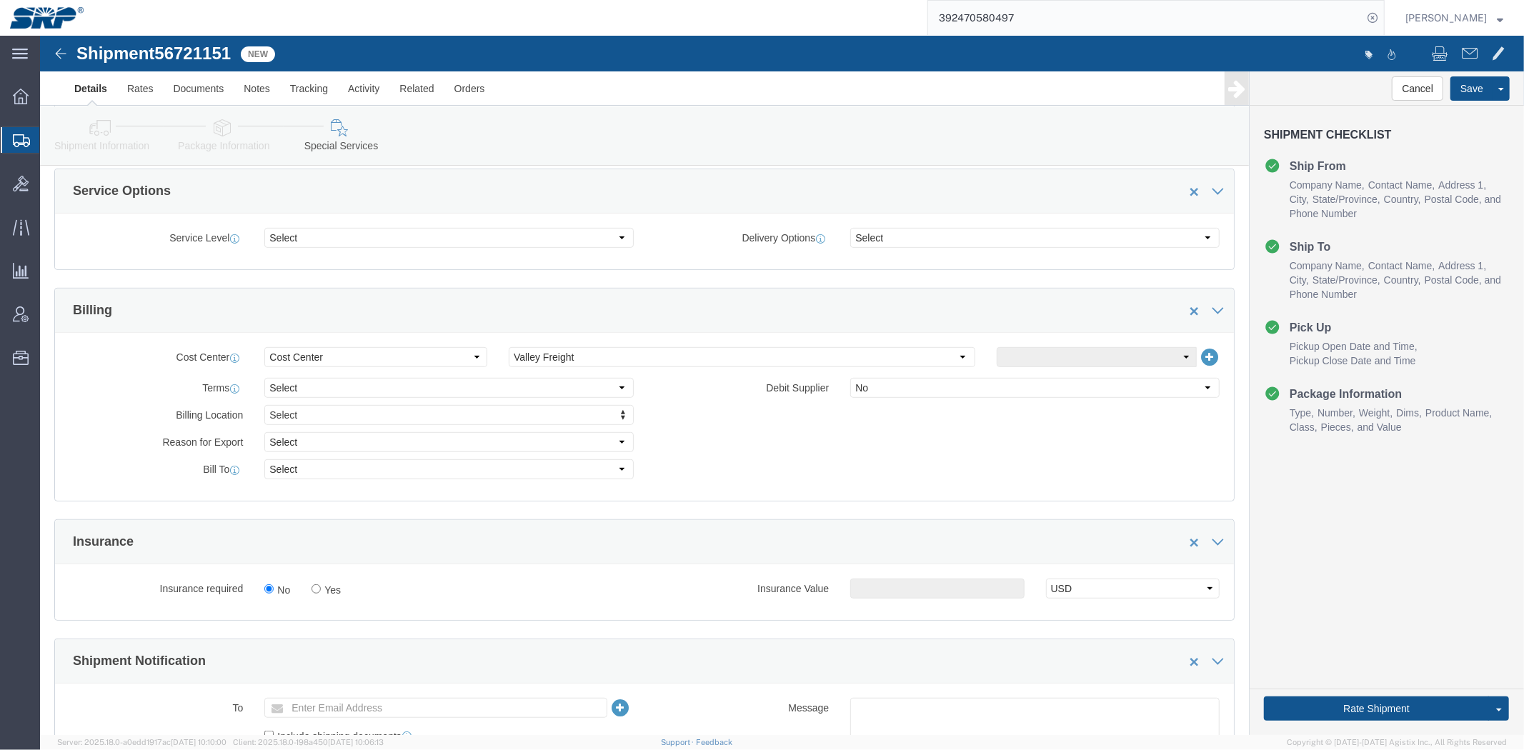
drag, startPoint x: 322, startPoint y: 158, endPoint x: 334, endPoint y: 229, distance: 72.3
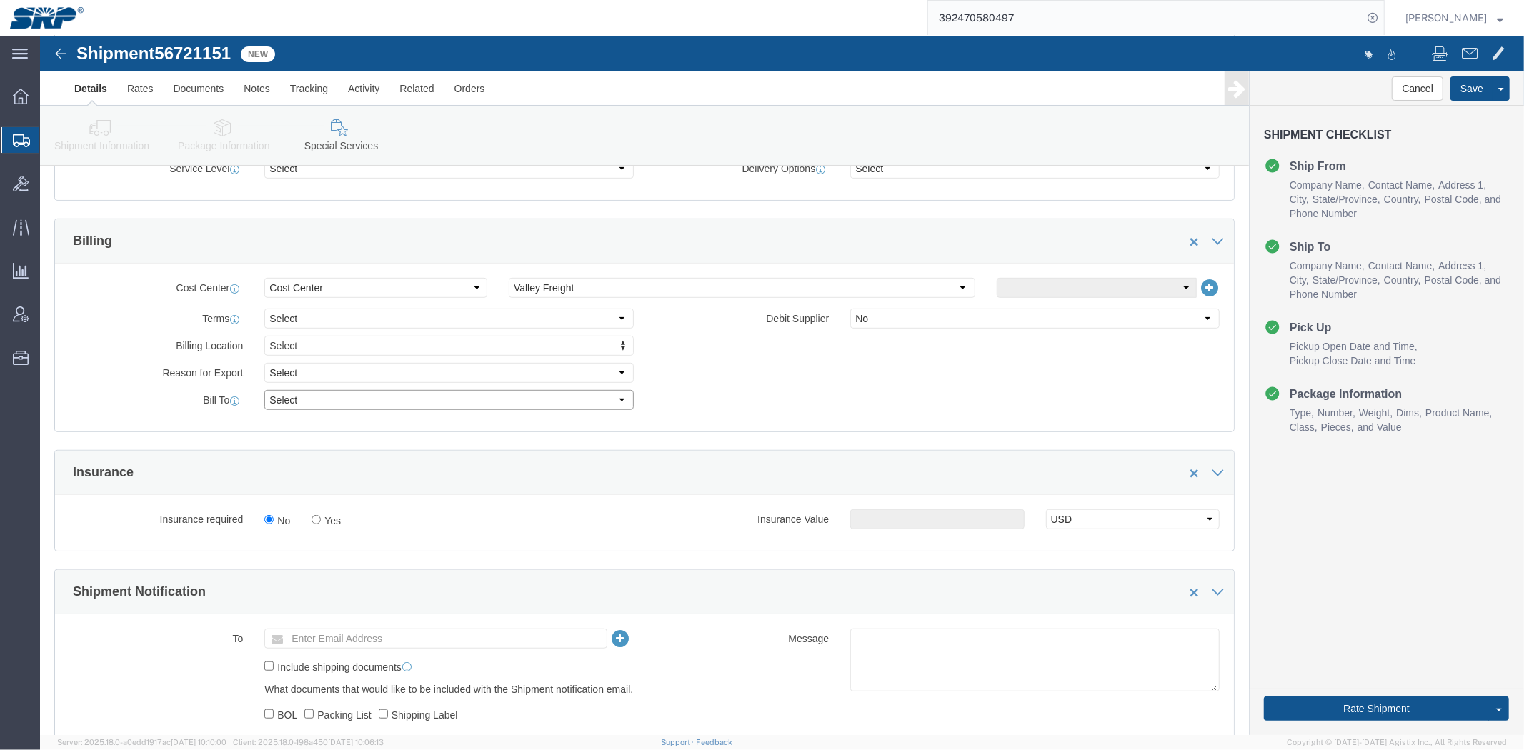
drag, startPoint x: 246, startPoint y: 366, endPoint x: 249, endPoint y: 377, distance: 11.8
click select "Select Recipient Account Sender/Shipper Third Party Account"
select select "THRD"
click select "Select Recipient Account Sender/Shipper Third Party Account"
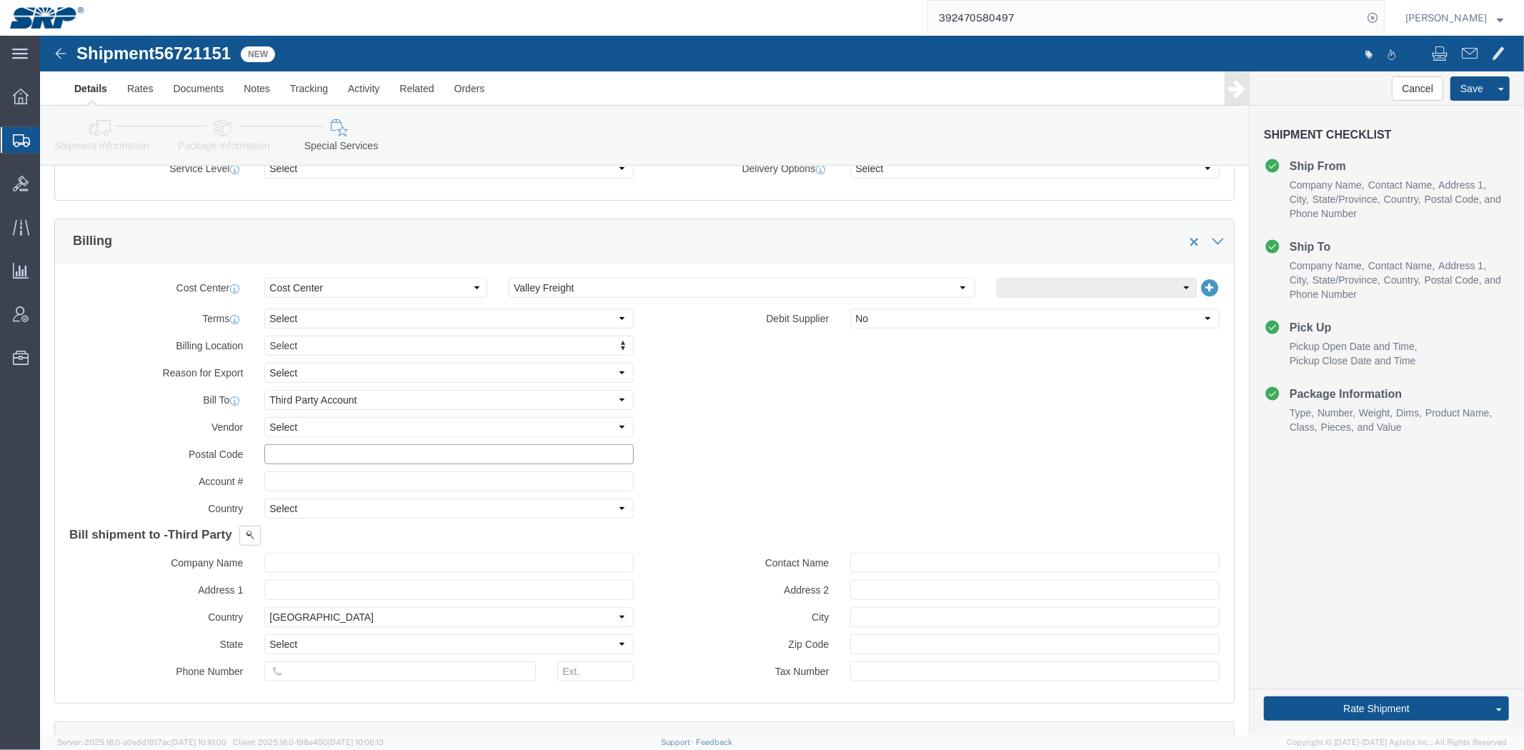
click input "text"
type input "8"
type input "84296522"
click button
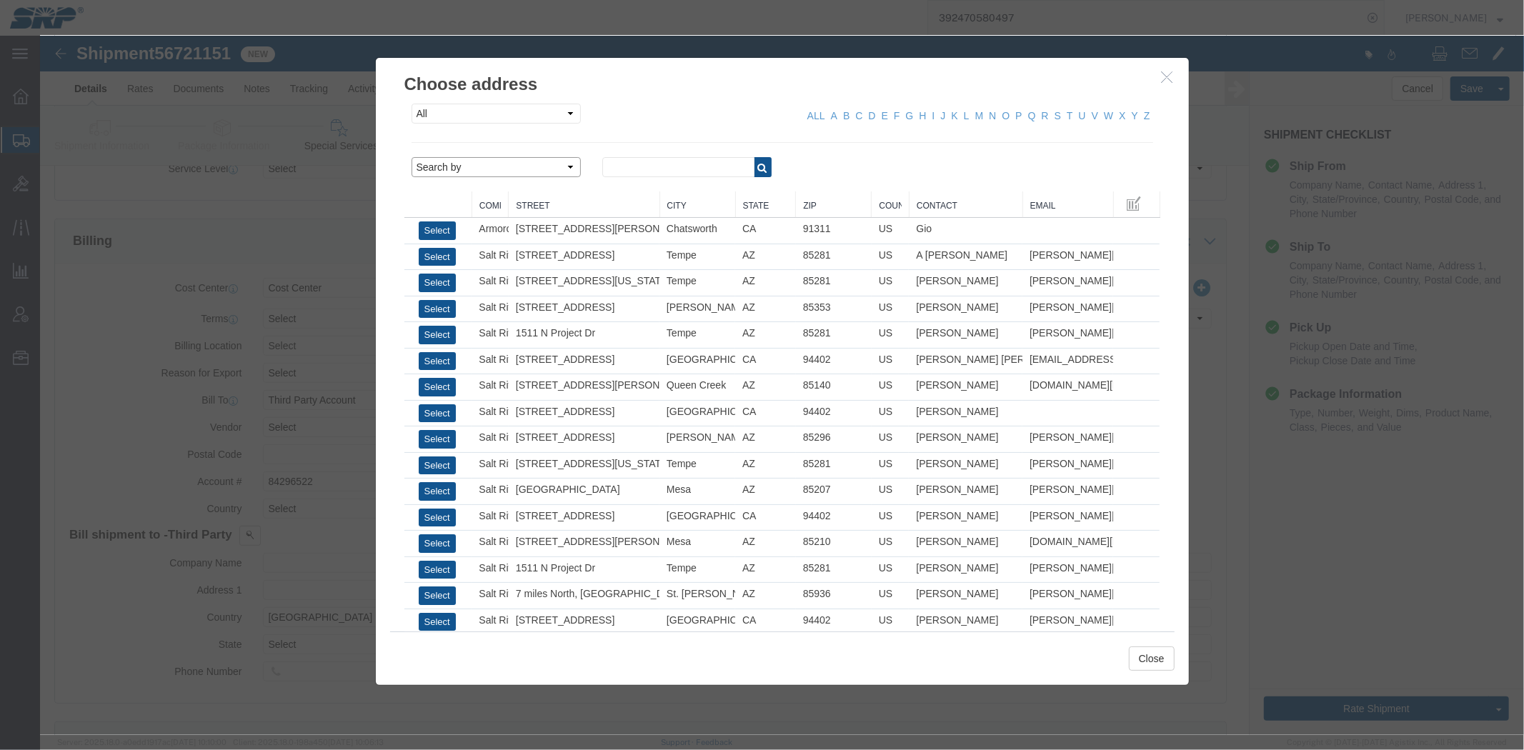
click select "Search by Address Book Name City Company Name Contact Name Country CustomerAlia…"
select select "city"
click select "Search by Address Book Name City Company Name Contact Name Country CustomerAlia…"
click input "text"
type input "phoenix"
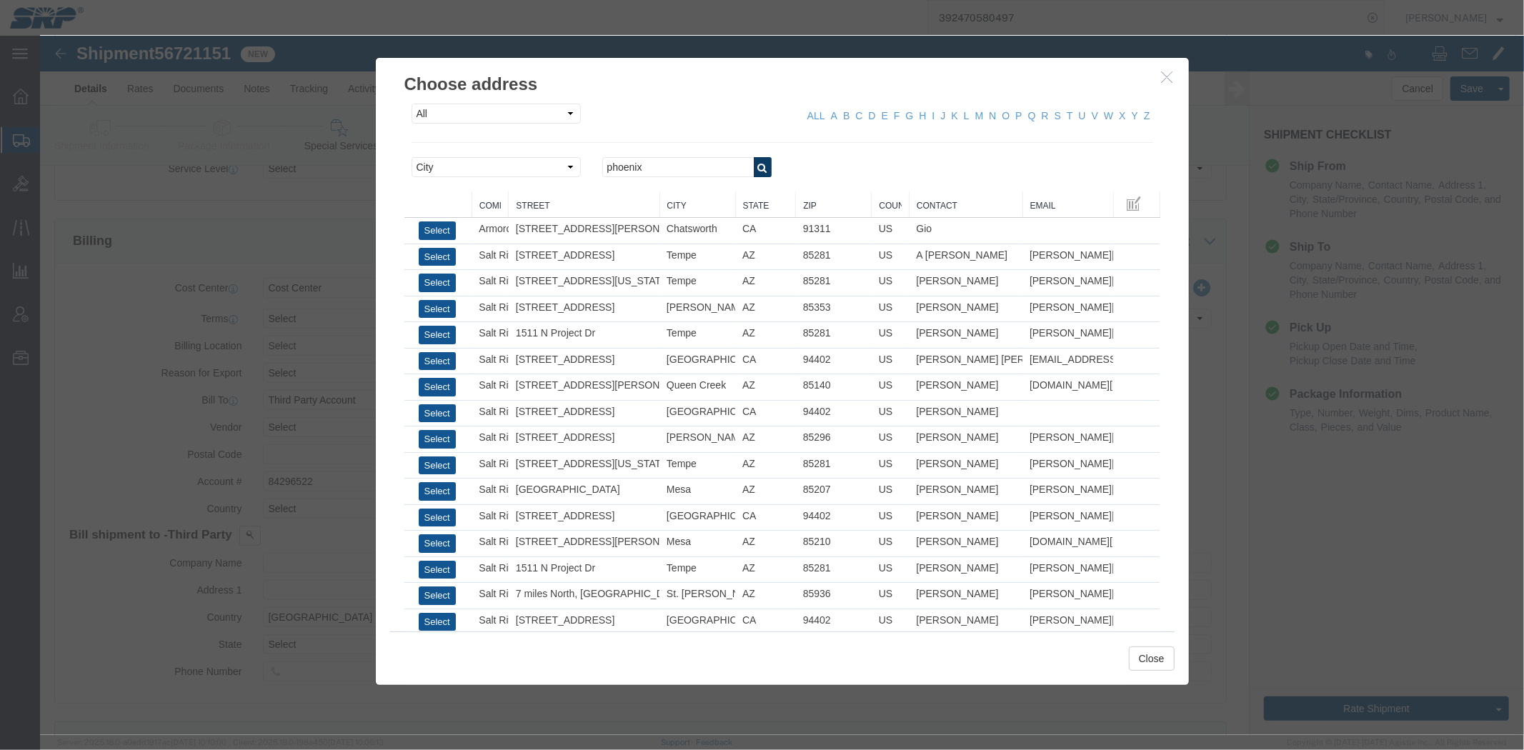
click icon "button"
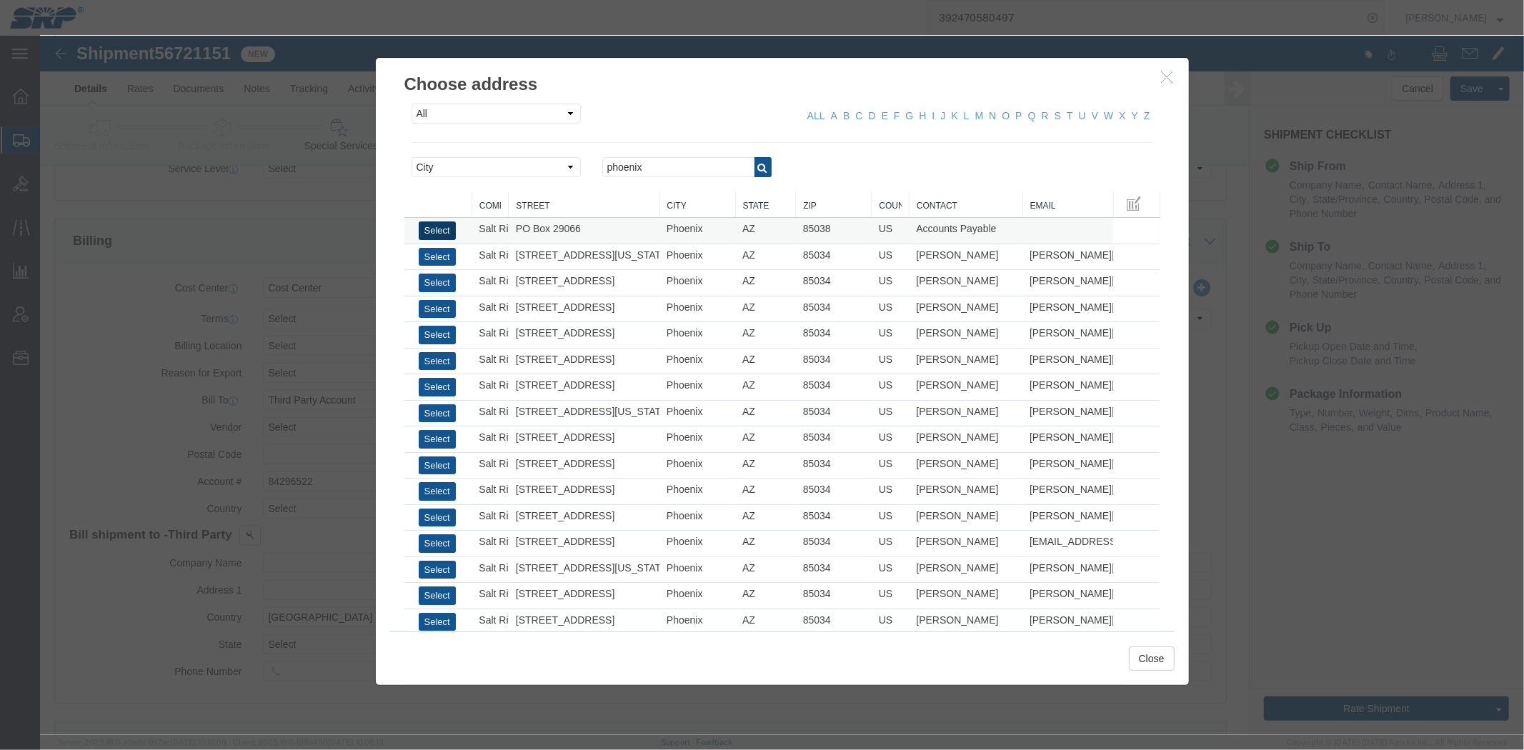
click button "Select"
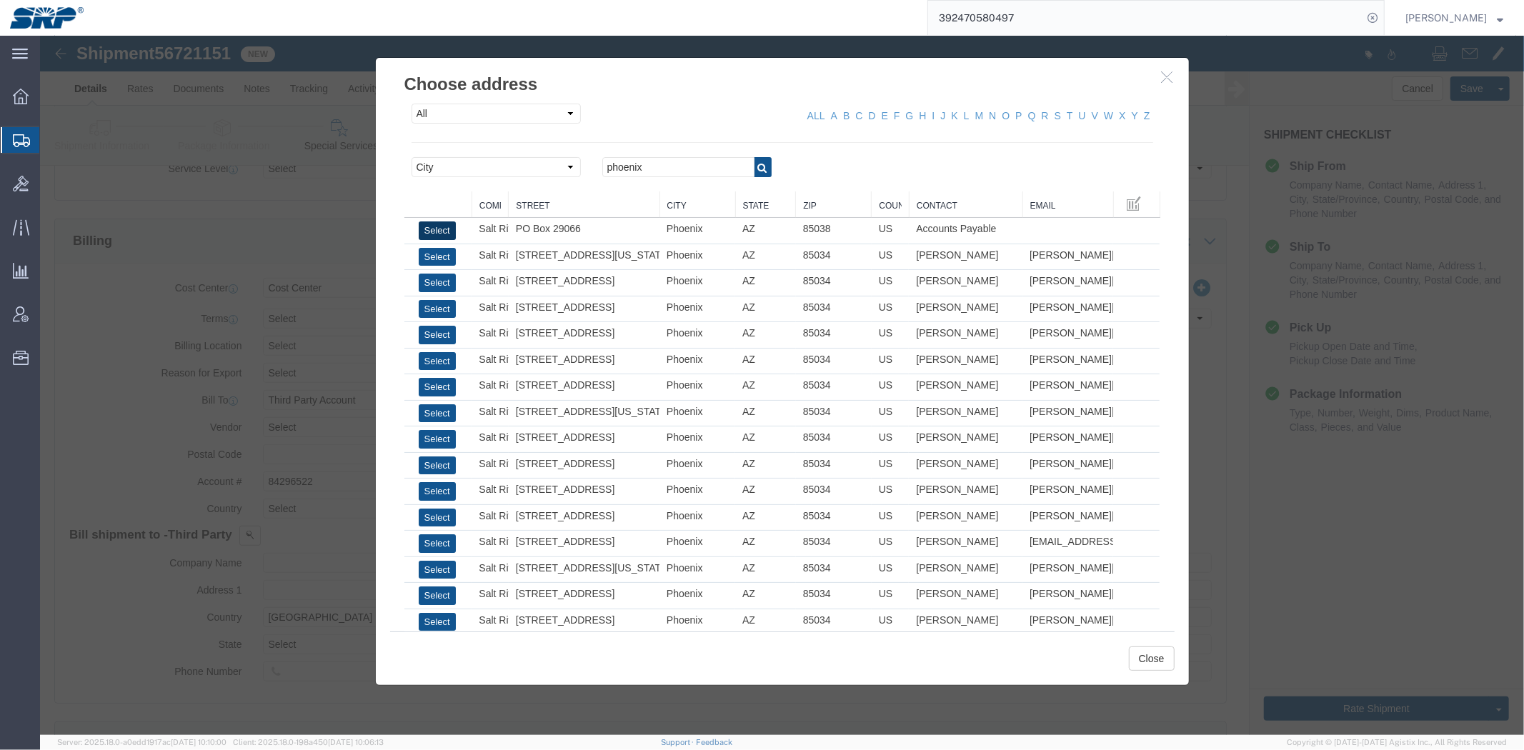
select select "AZ"
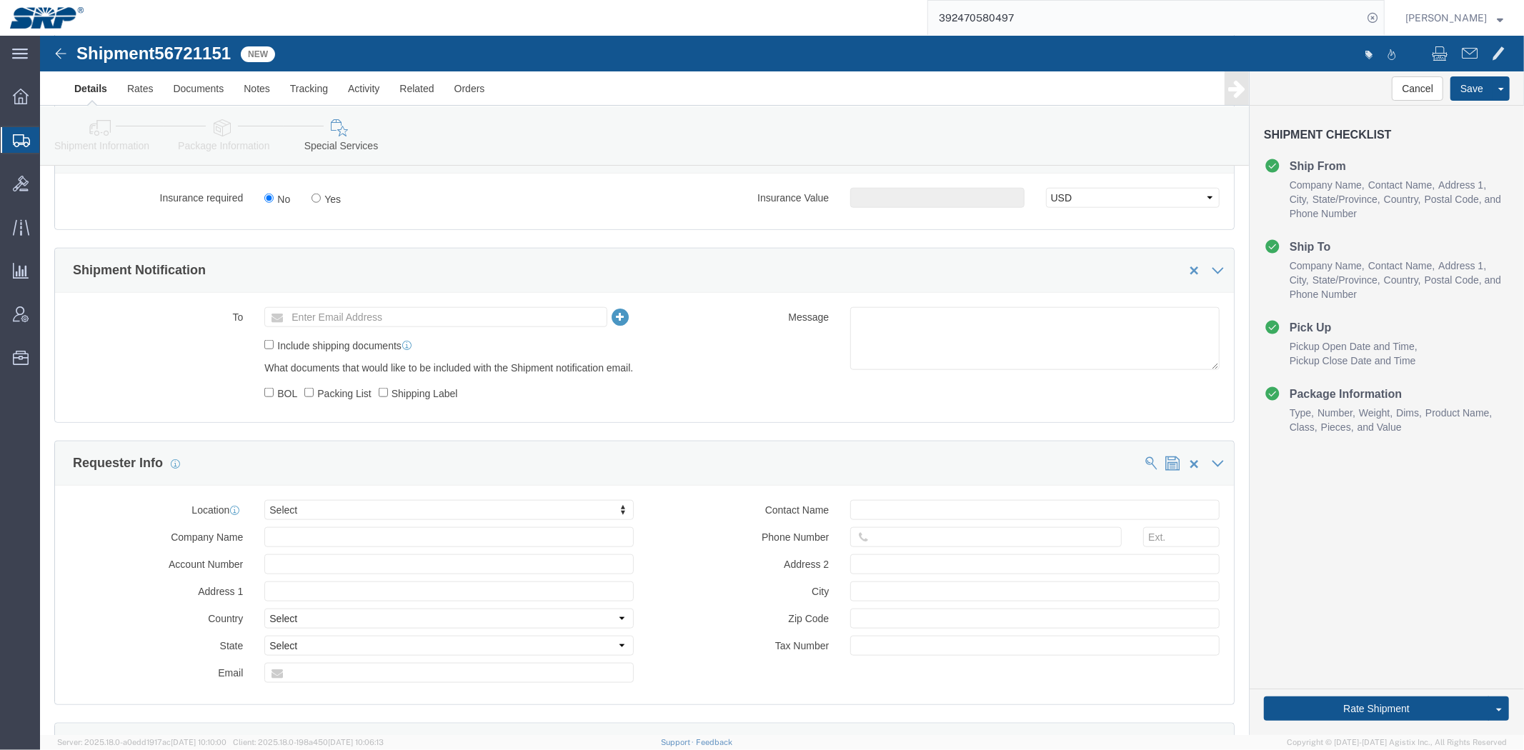
drag, startPoint x: 115, startPoint y: 296, endPoint x: 149, endPoint y: 409, distance: 117.3
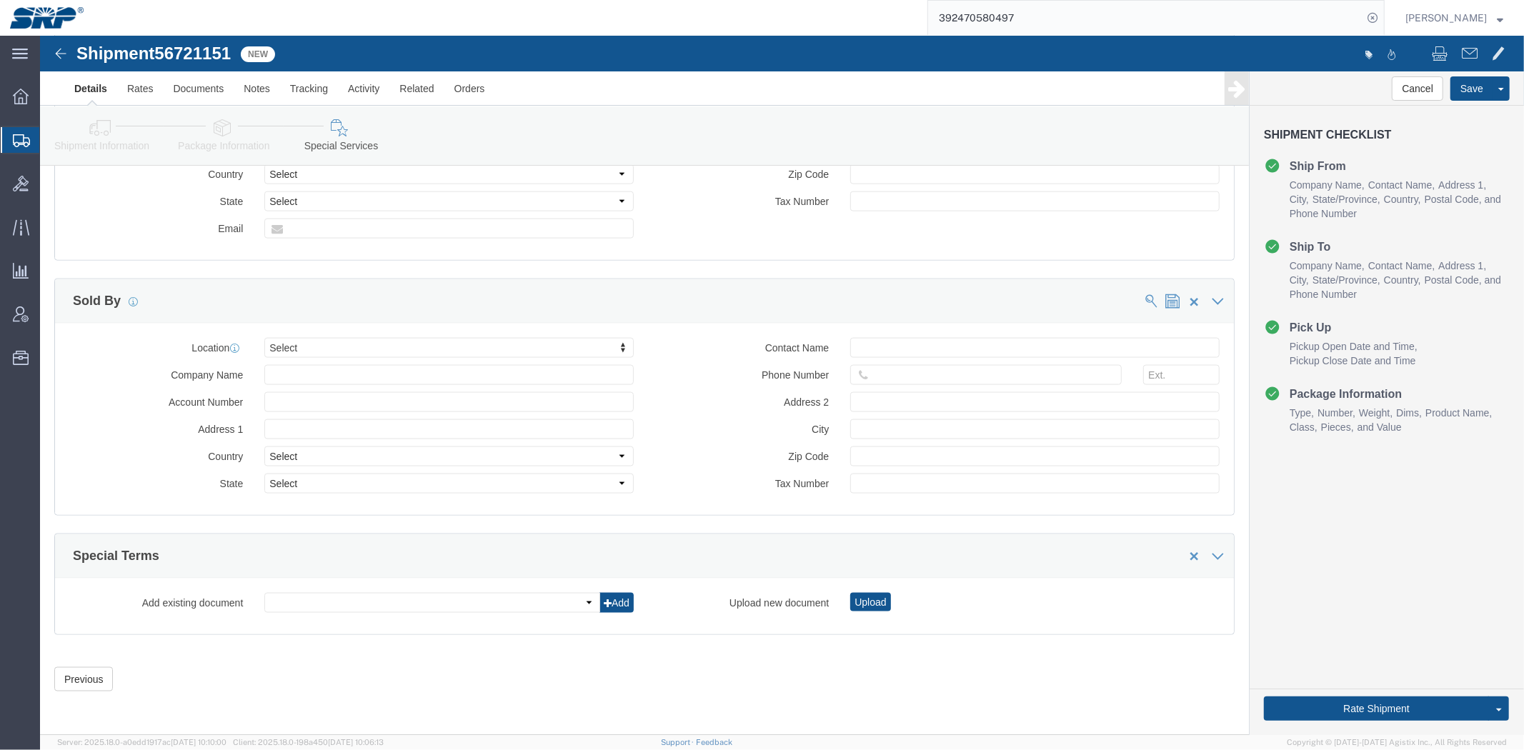
drag, startPoint x: 644, startPoint y: 476, endPoint x: 647, endPoint y: 584, distance: 107.9
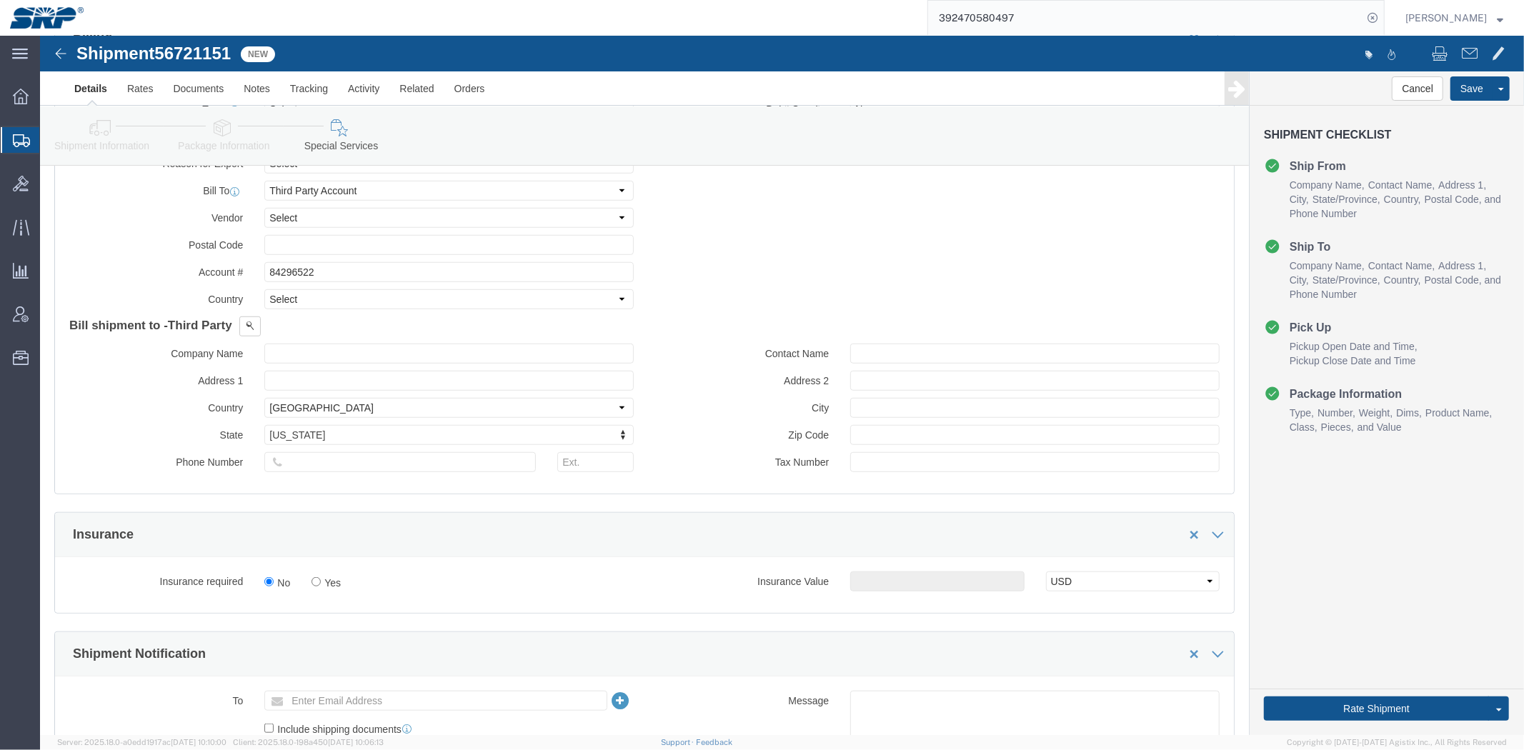
scroll to position [0, 0]
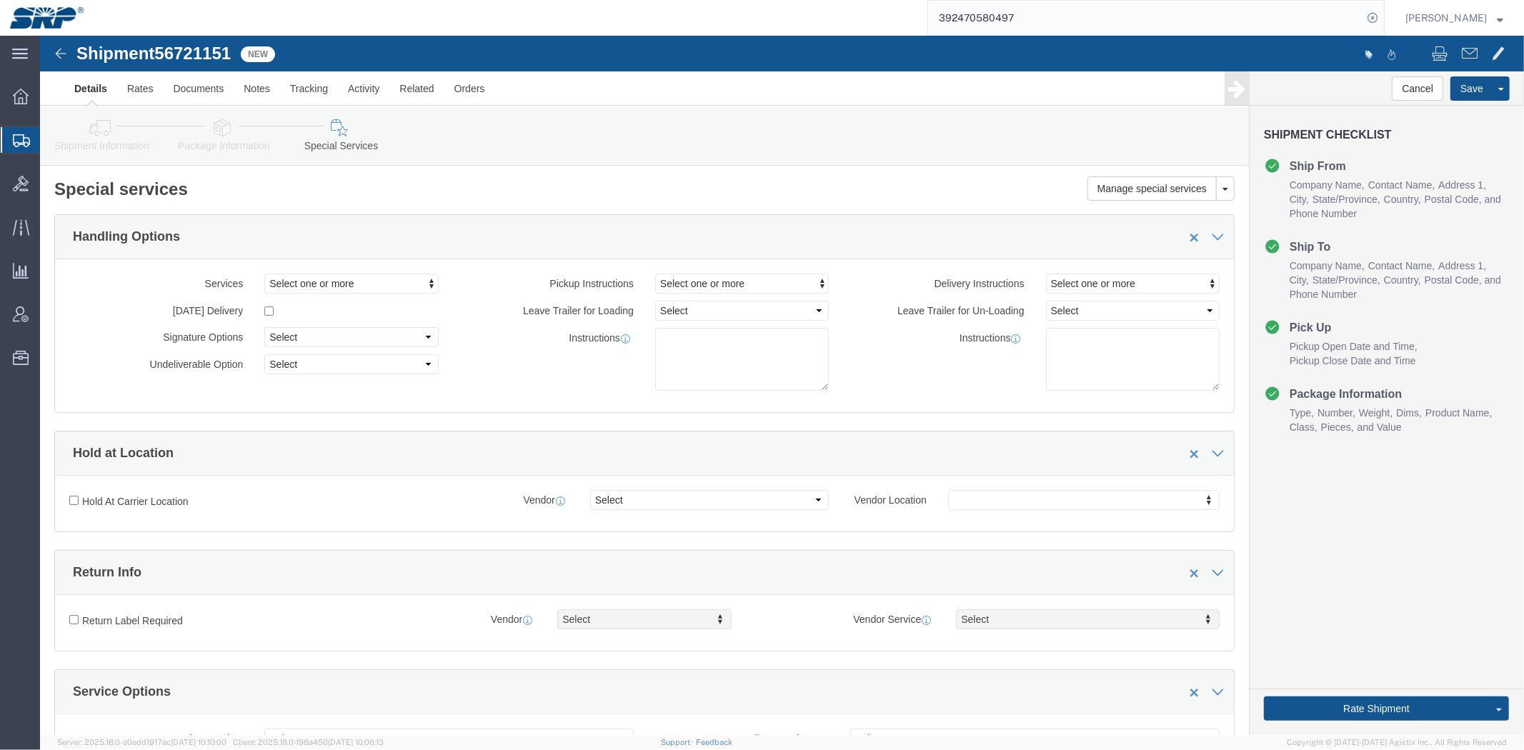
drag, startPoint x: 649, startPoint y: 609, endPoint x: 616, endPoint y: 276, distance: 333.9
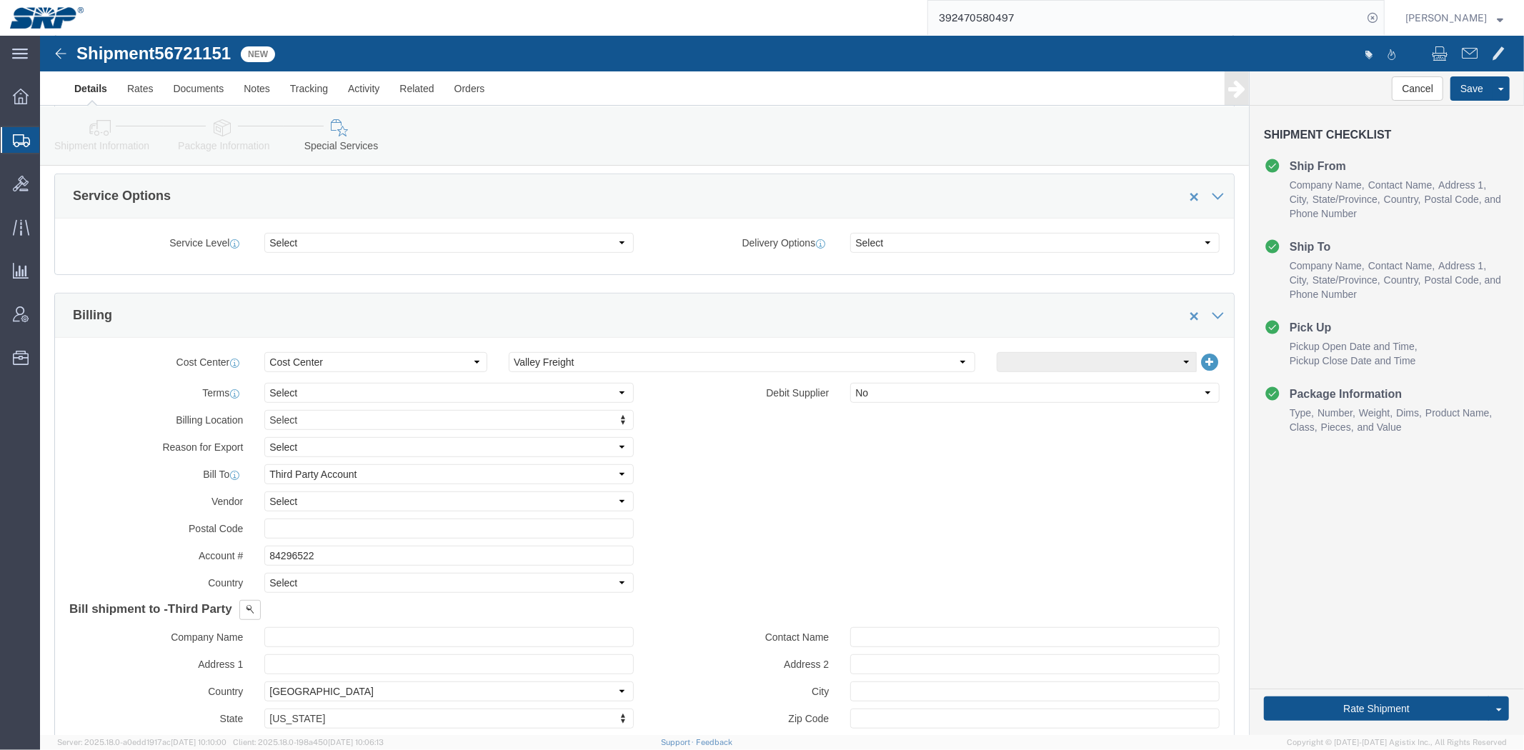
drag, startPoint x: 552, startPoint y: 207, endPoint x: 580, endPoint y: 309, distance: 105.4
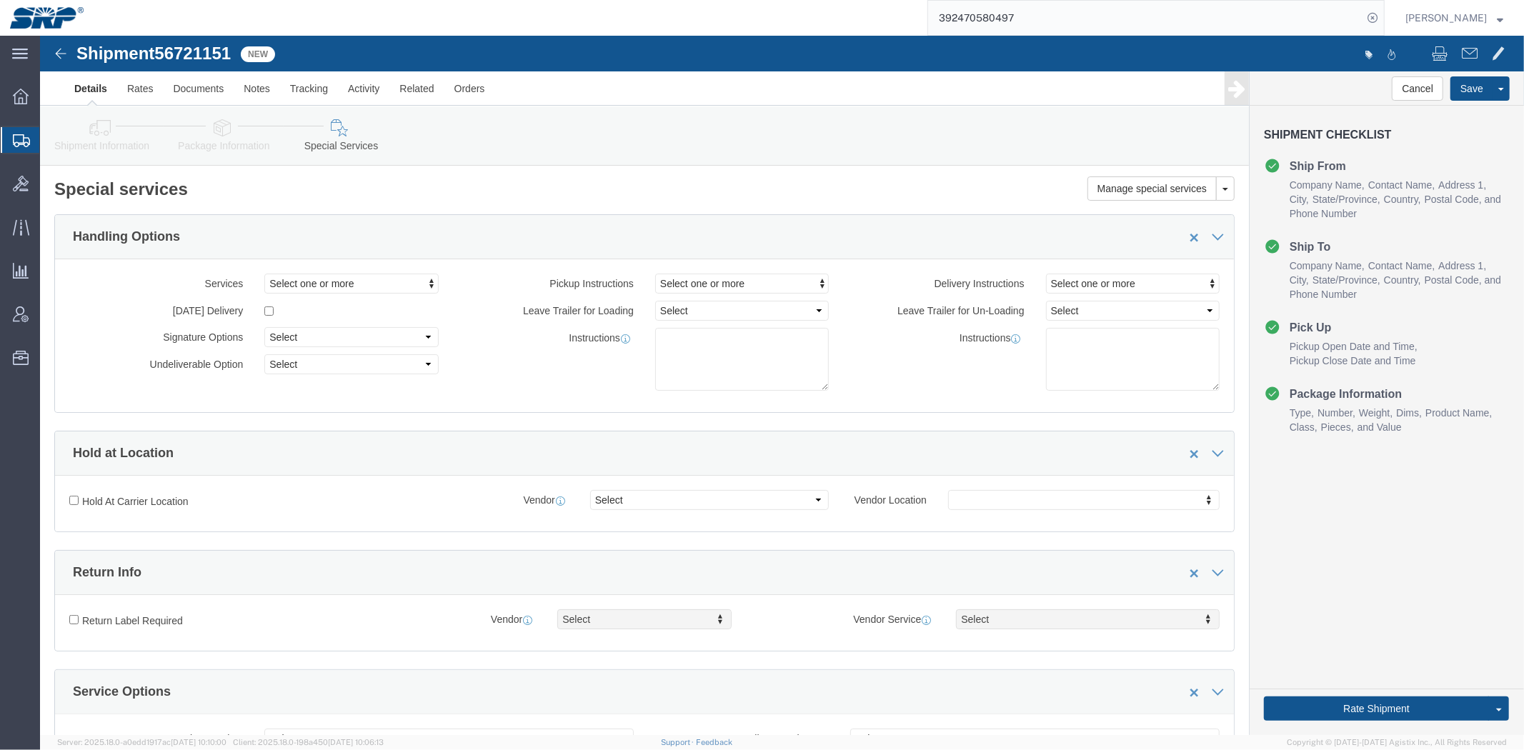
drag, startPoint x: 580, startPoint y: 309, endPoint x: 527, endPoint y: 100, distance: 215.4
click button "Rate Shipment"
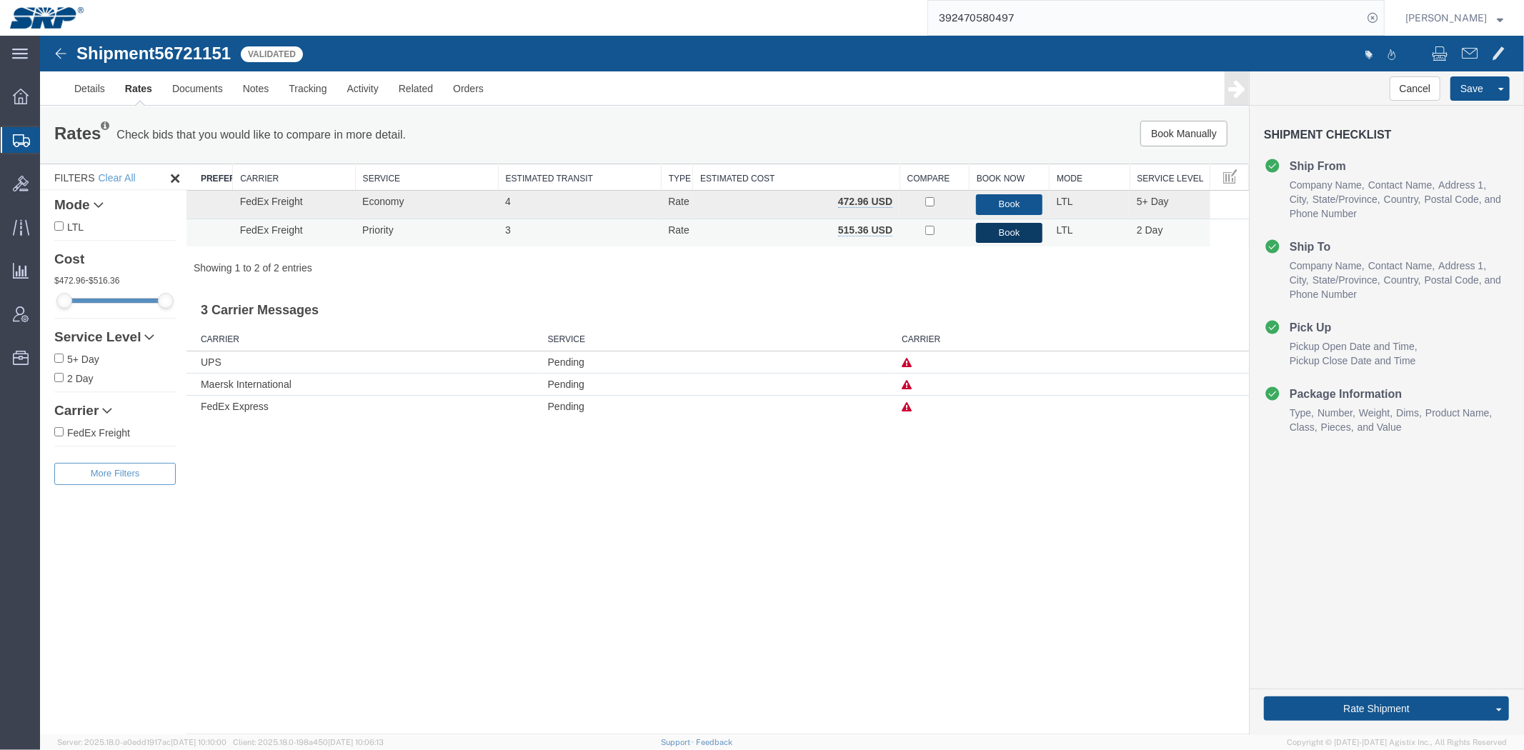
click at [1007, 234] on button "Book" at bounding box center [1008, 232] width 66 height 21
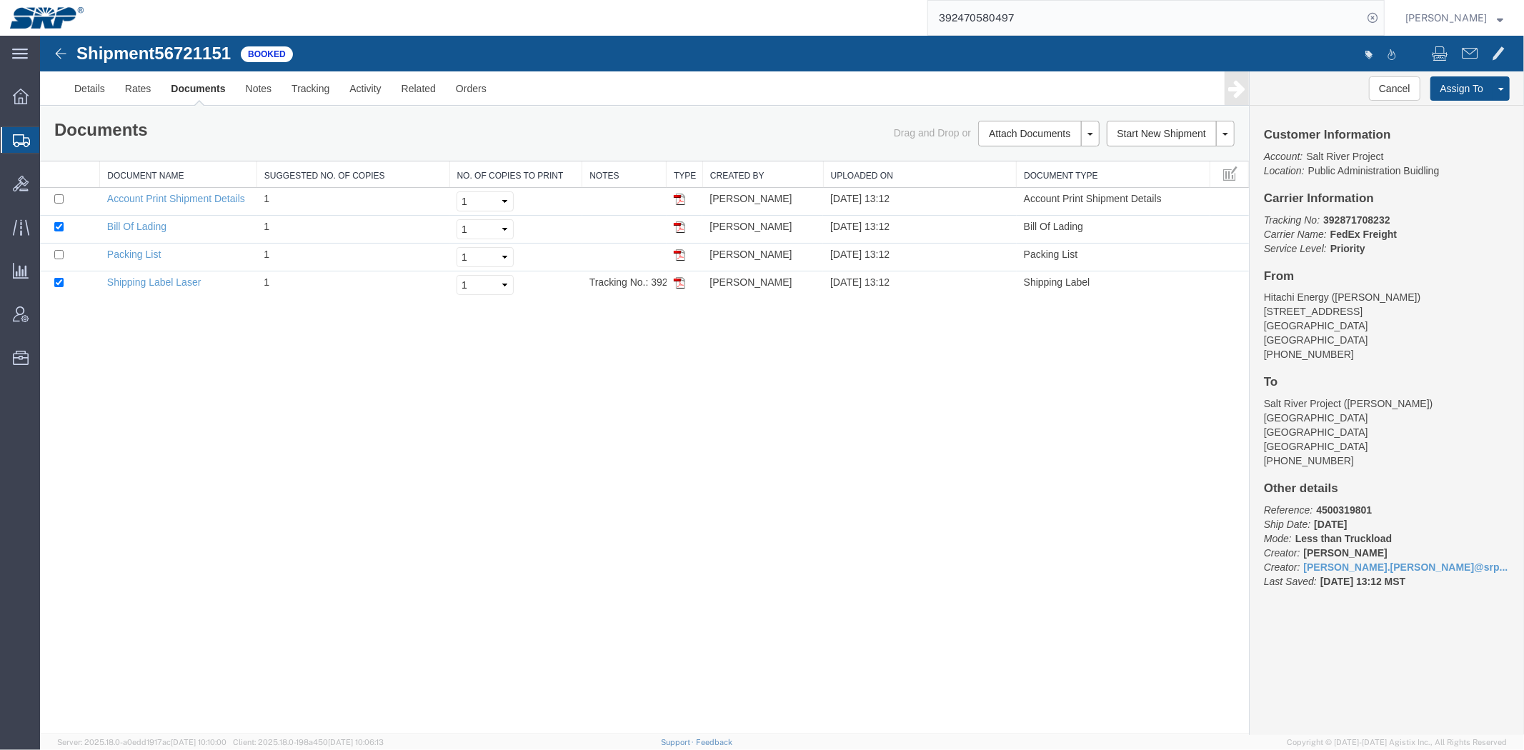
click at [39, 35] on link "Email Documents" at bounding box center [39, 35] width 0 height 0
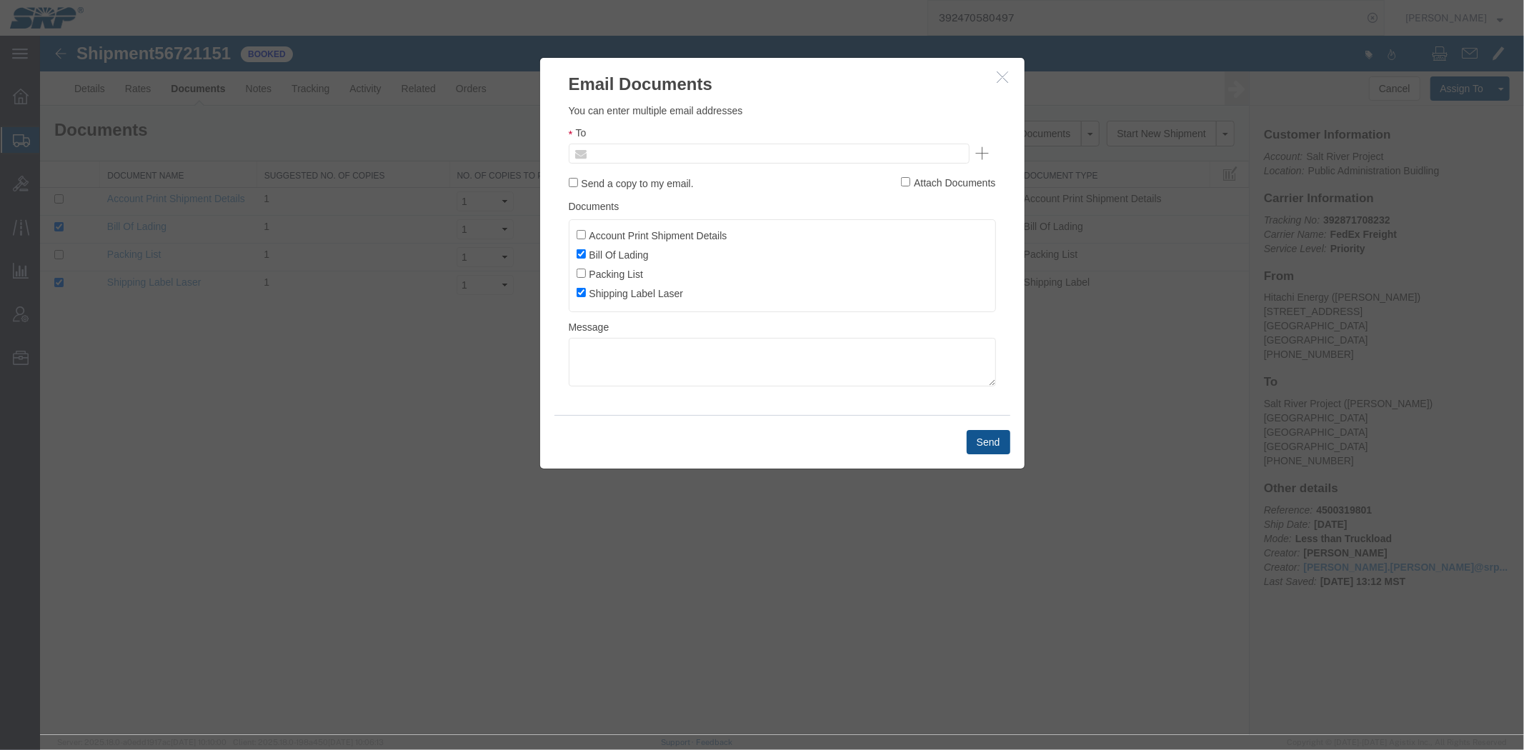
click at [627, 149] on input "text" at bounding box center [671, 153] width 167 height 19
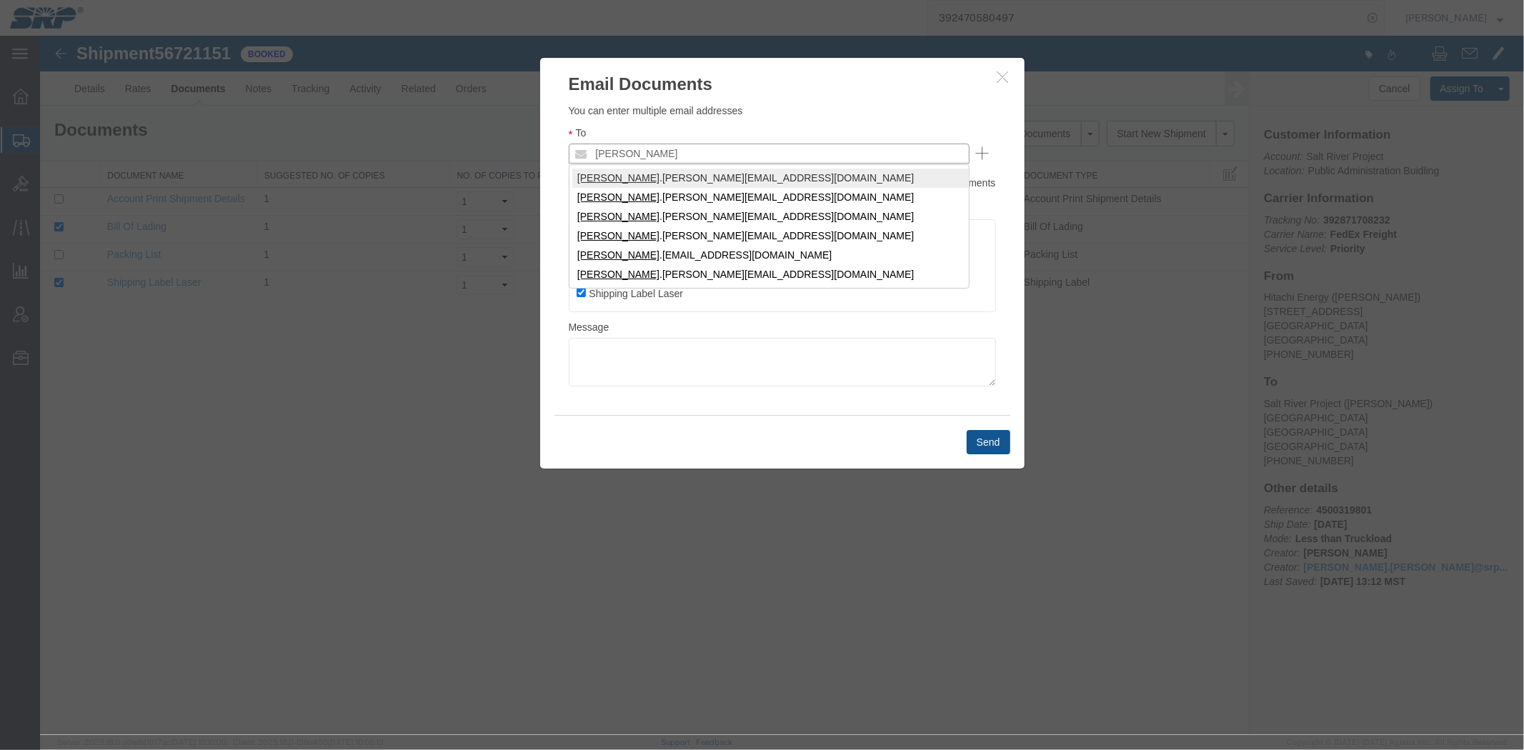
type input "[PERSON_NAME]"
drag, startPoint x: 654, startPoint y: 176, endPoint x: 888, endPoint y: 241, distance: 243.2
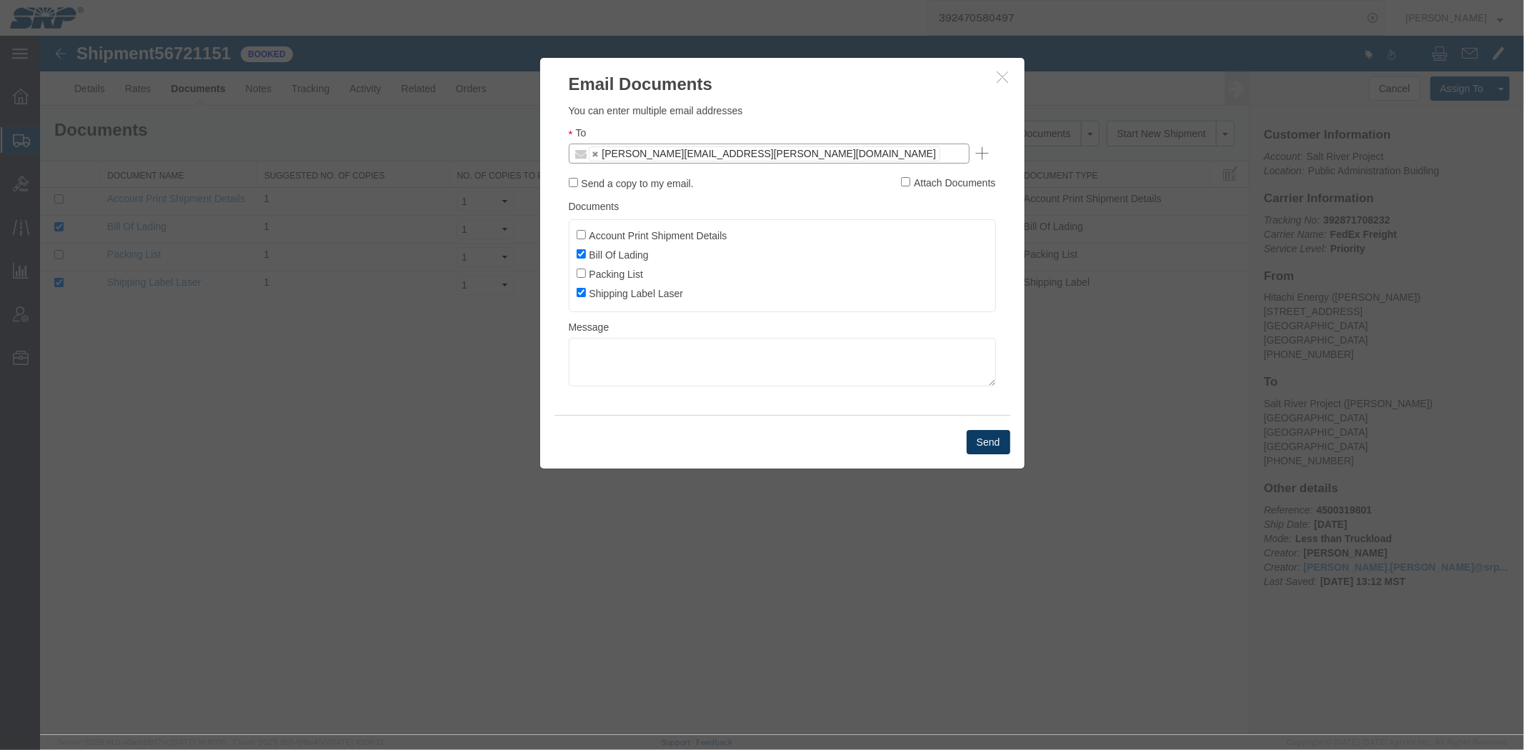
click at [974, 447] on button "Send" at bounding box center [988, 441] width 44 height 24
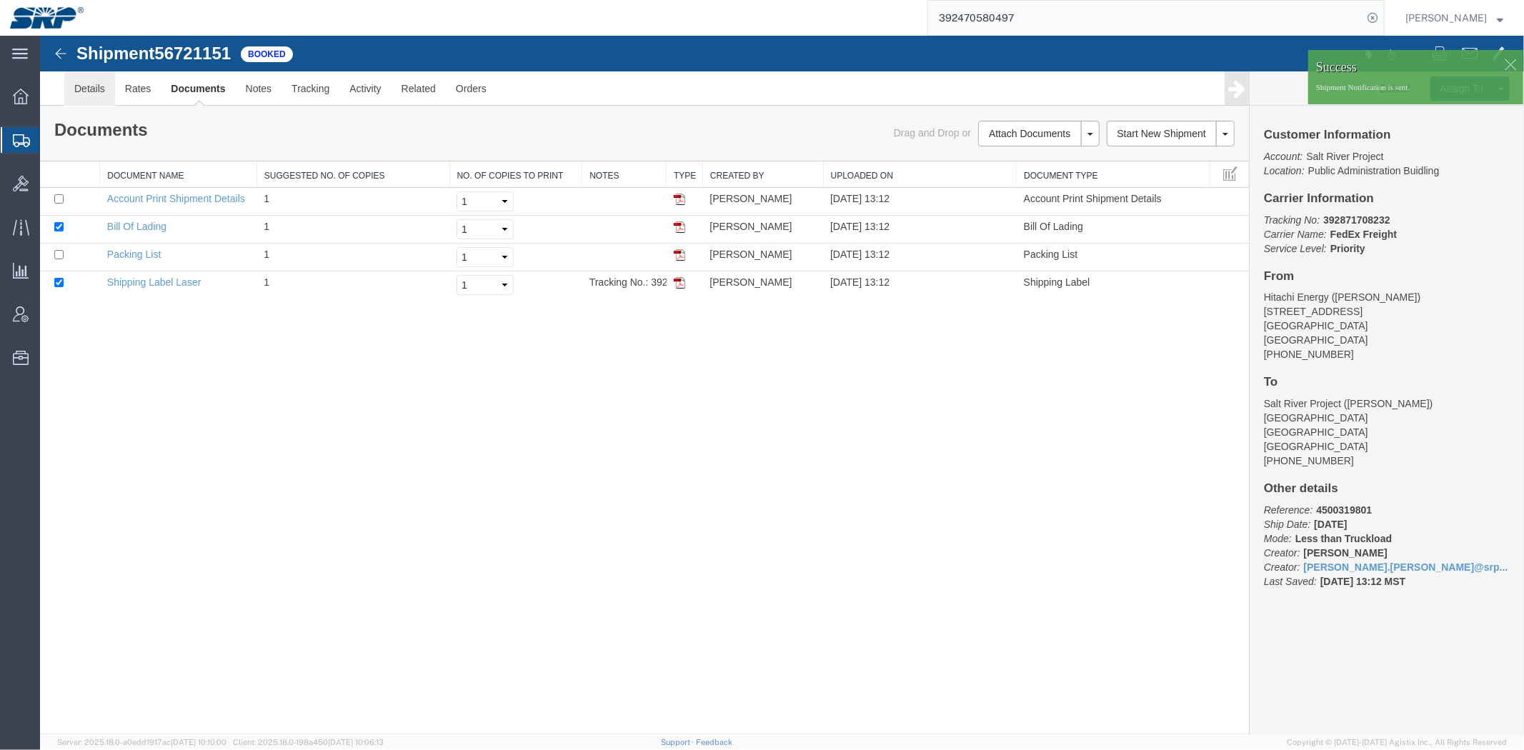
click at [94, 87] on link "Details" at bounding box center [89, 88] width 51 height 34
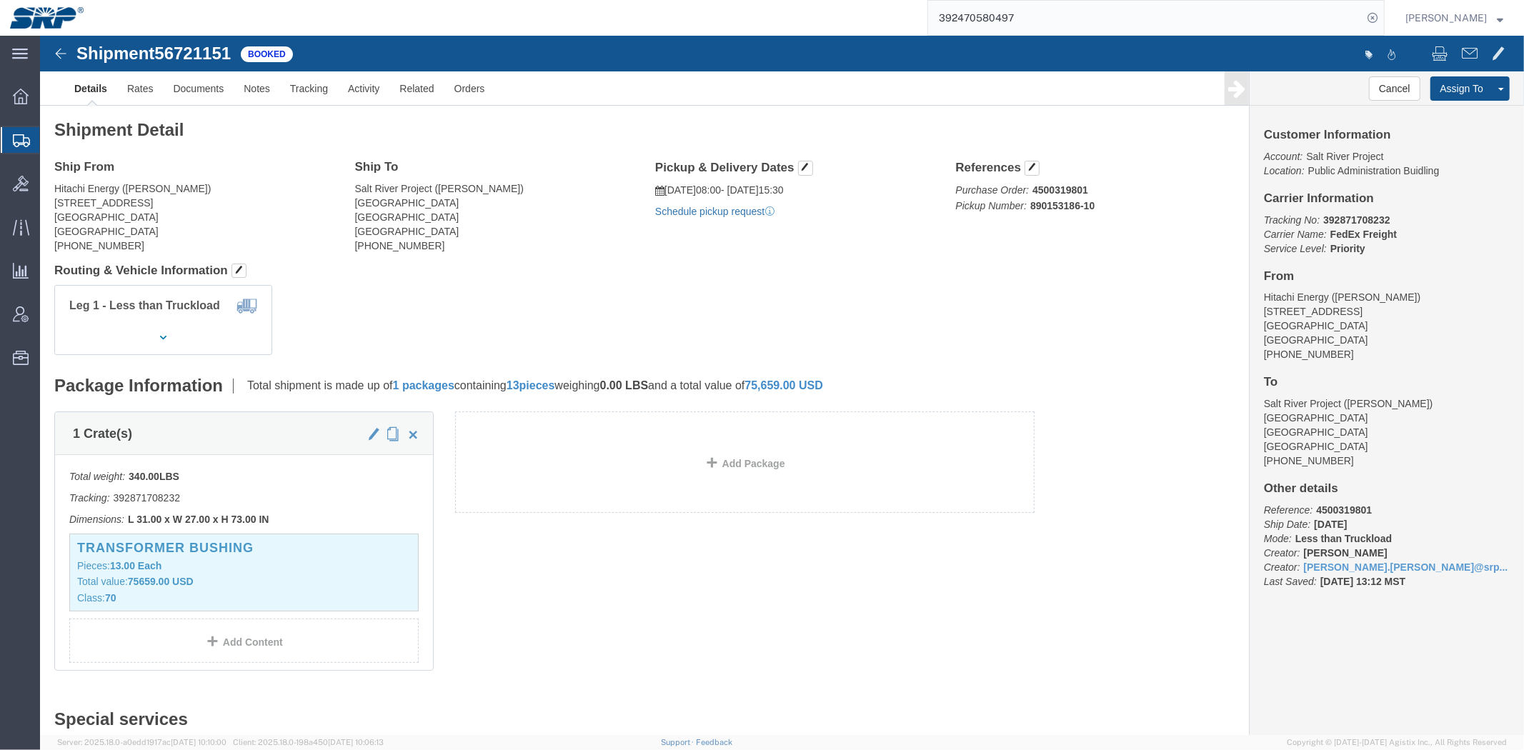
click link "Schedule pickup request"
click at [0, 0] on span "Shipment Manager" at bounding box center [0, 0] width 0 height 0
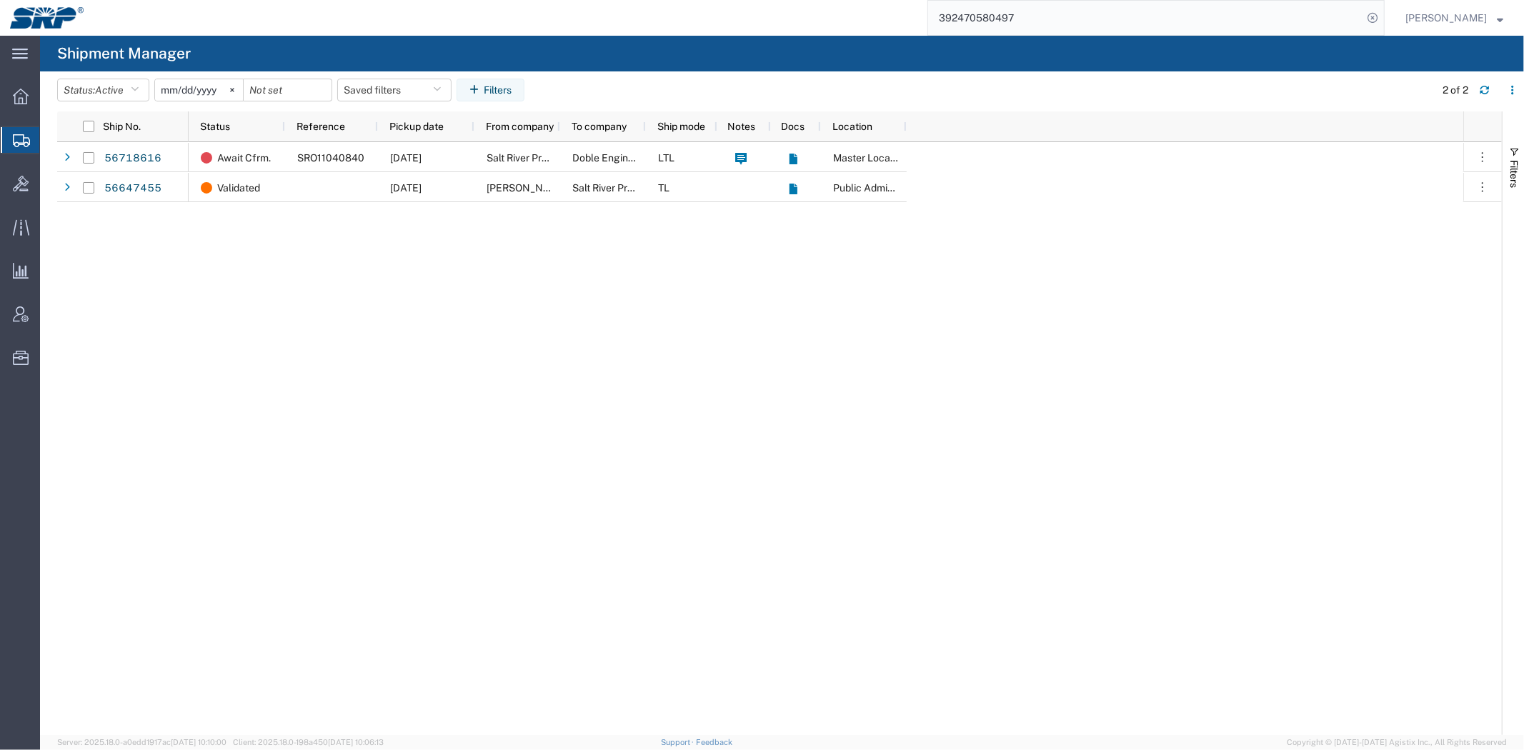
click at [1004, 16] on input "392470580497" at bounding box center [1145, 18] width 434 height 34
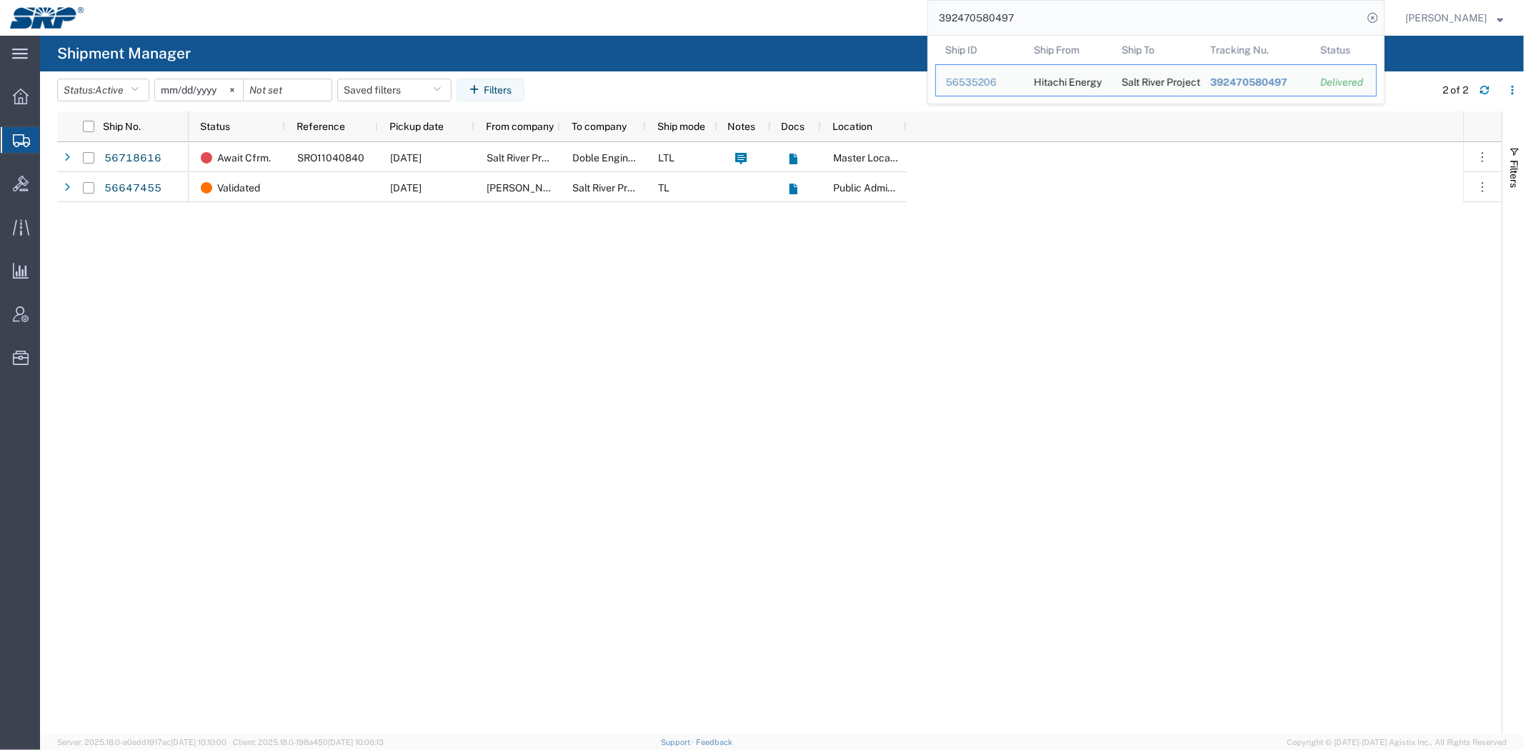
click at [1004, 16] on input "392470580497" at bounding box center [1145, 18] width 434 height 34
paste input "4500319801"
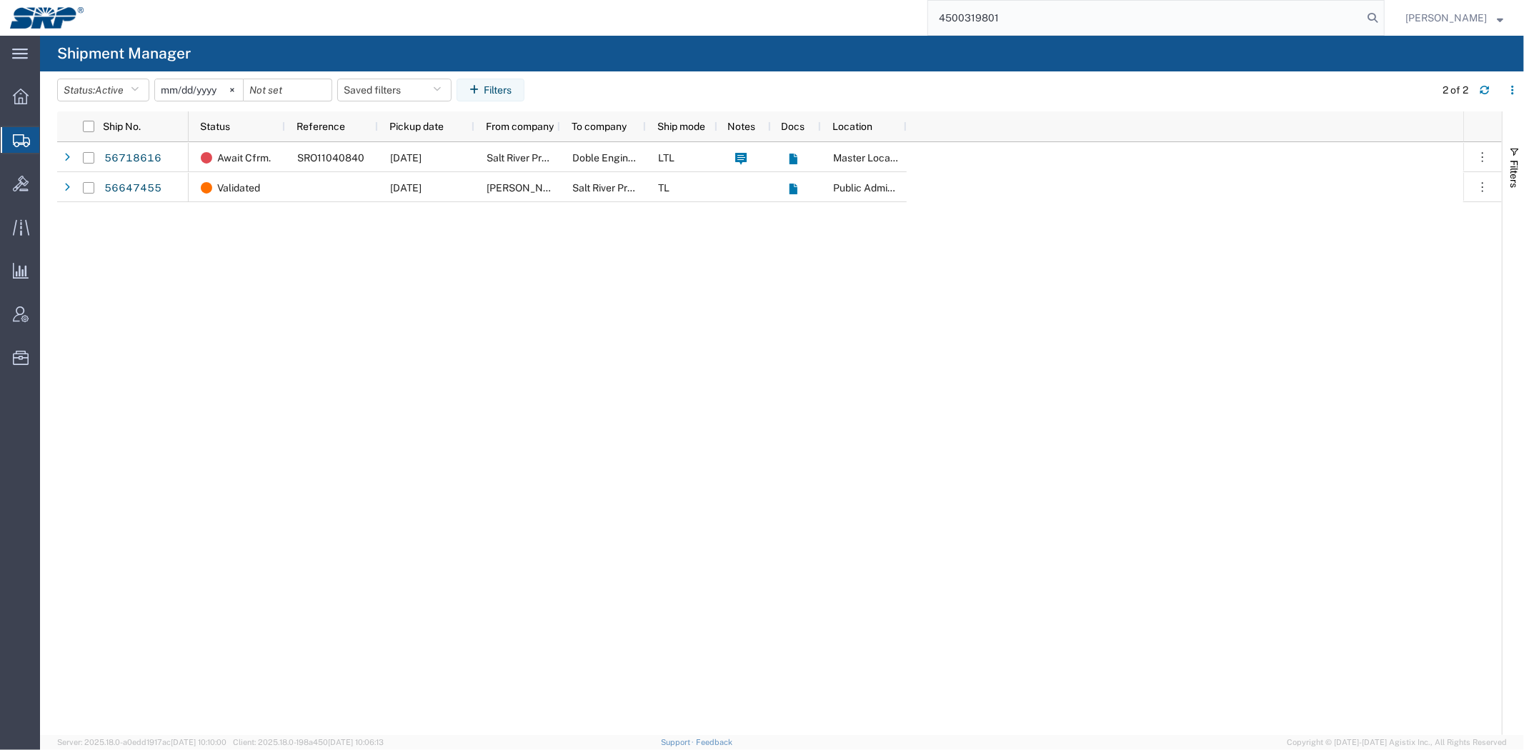
type input "4500319801"
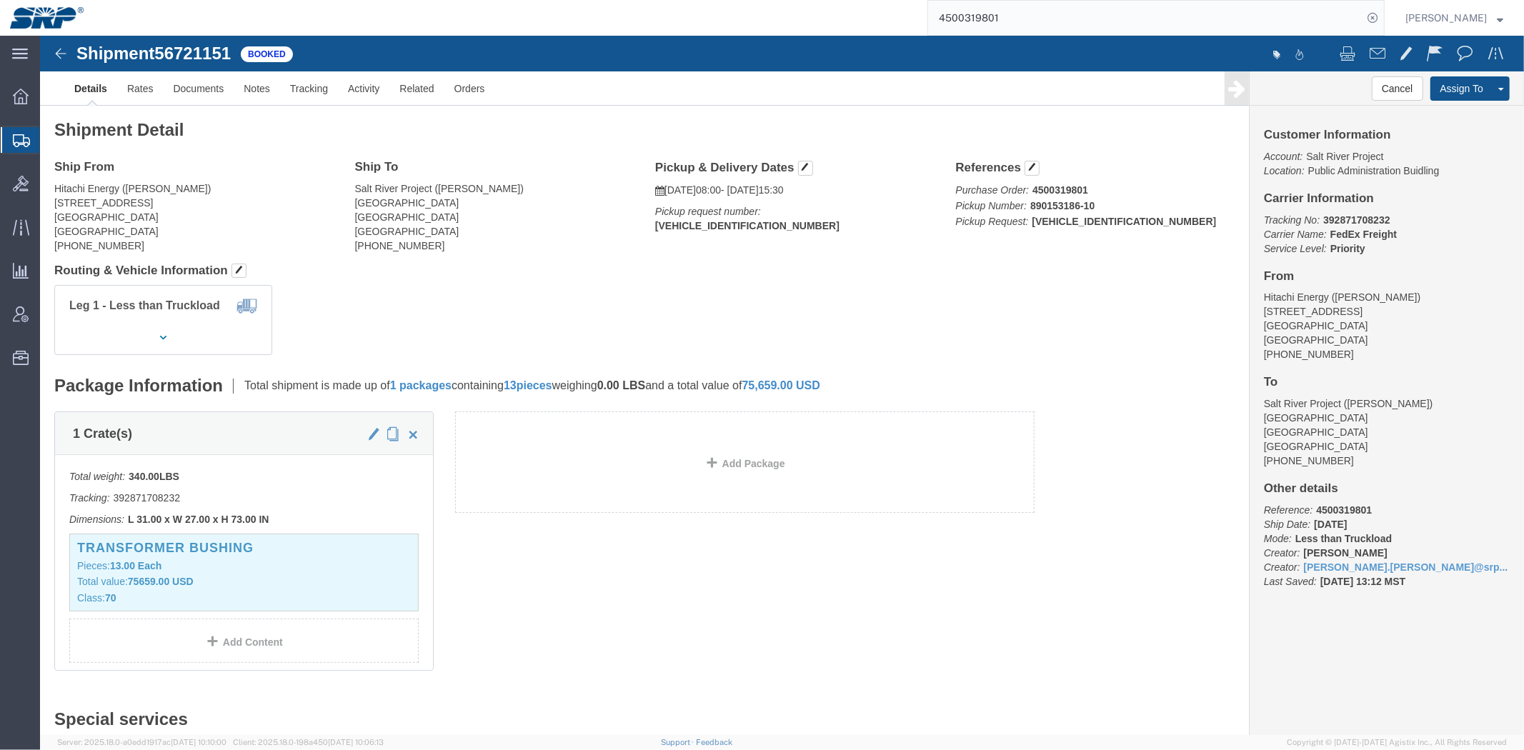
click b "392871708232"
copy b "392871708232"
click div "Ship From Hitachi Energy ([PERSON_NAME]) [STREET_ADDRESS][PERSON_NAME] [PHONE_N…"
click at [0, 0] on span "Shipment Manager" at bounding box center [0, 0] width 0 height 0
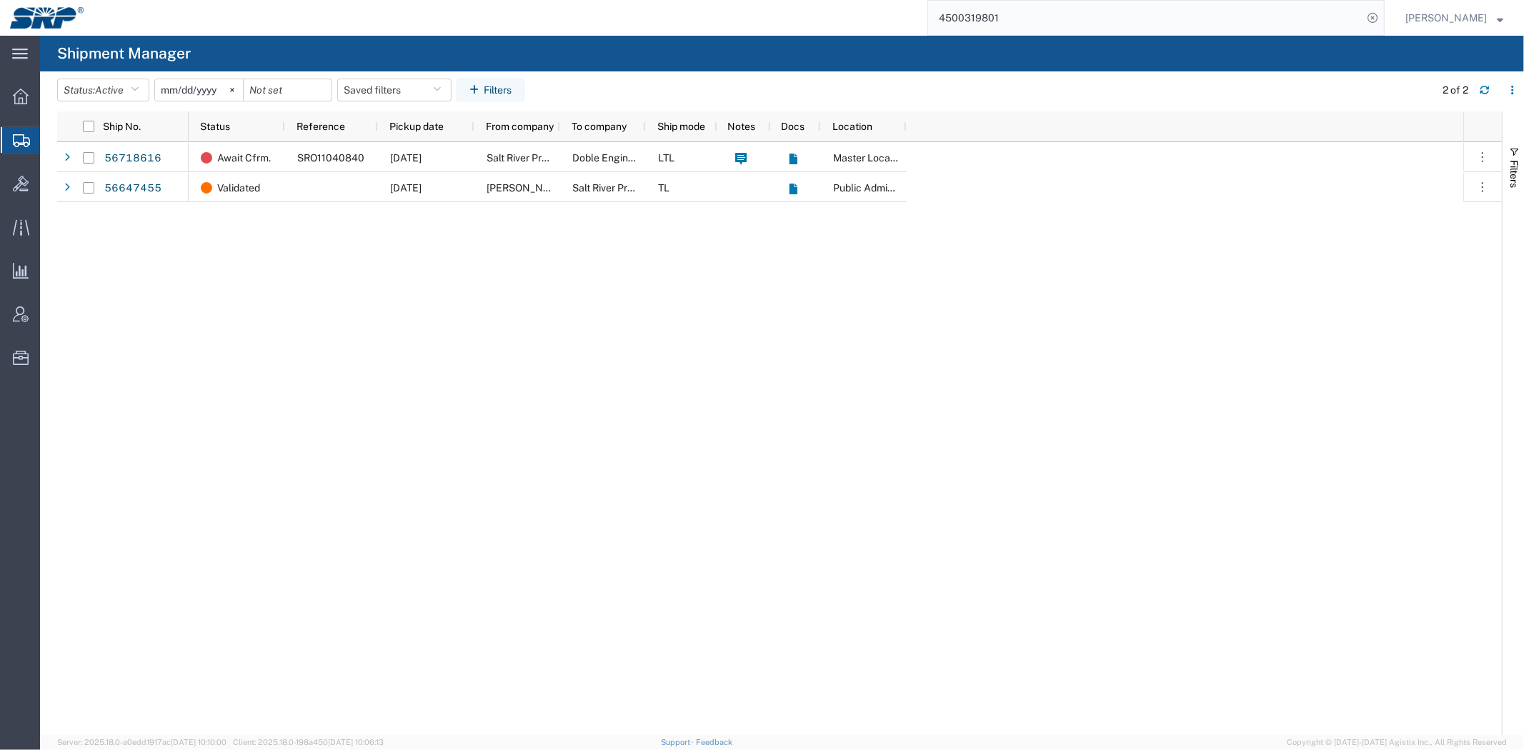
click at [1222, 524] on div "Await Cfrm. SRO11040840 [DATE] Salt River Project Doble Engineering Co. LTL Mas…" at bounding box center [826, 438] width 1275 height 593
drag, startPoint x: 1387, startPoint y: 379, endPoint x: 1393, endPoint y: 363, distance: 17.4
click at [1387, 379] on div "Await Cfrm. SRO11040840 [DATE] Salt River Project Doble Engineering Co. LTL Mas…" at bounding box center [826, 438] width 1275 height 593
click at [464, 355] on div "Await Cfrm. SRO11040840 [DATE] Salt River Project Doble Engineering Co. LTL Mas…" at bounding box center [826, 438] width 1275 height 593
